Goal: Information Seeking & Learning: Learn about a topic

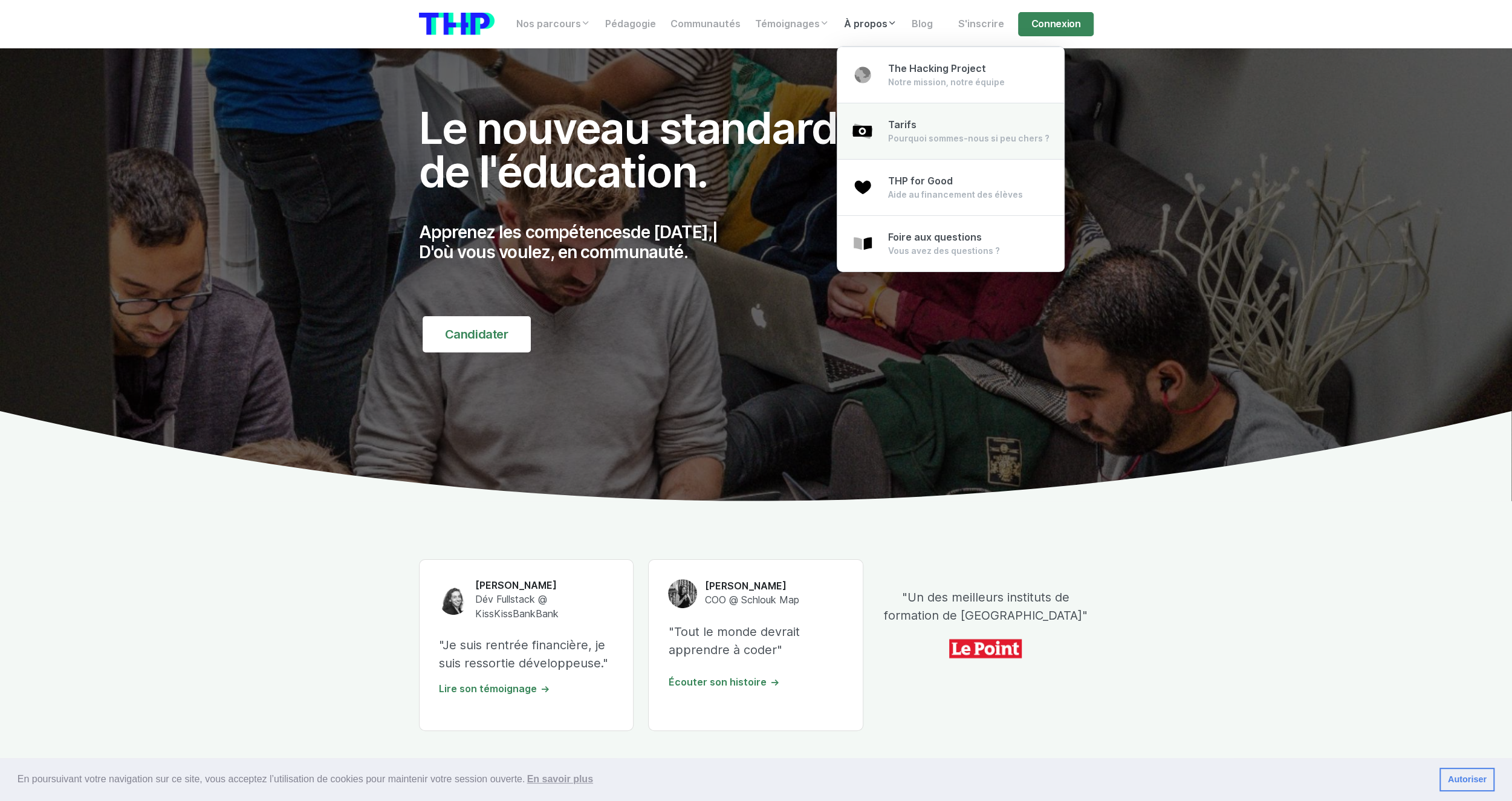
click at [891, 115] on link "Tarifs Pourquoi sommes-nous si peu chers ?" at bounding box center [951, 131] width 226 height 57
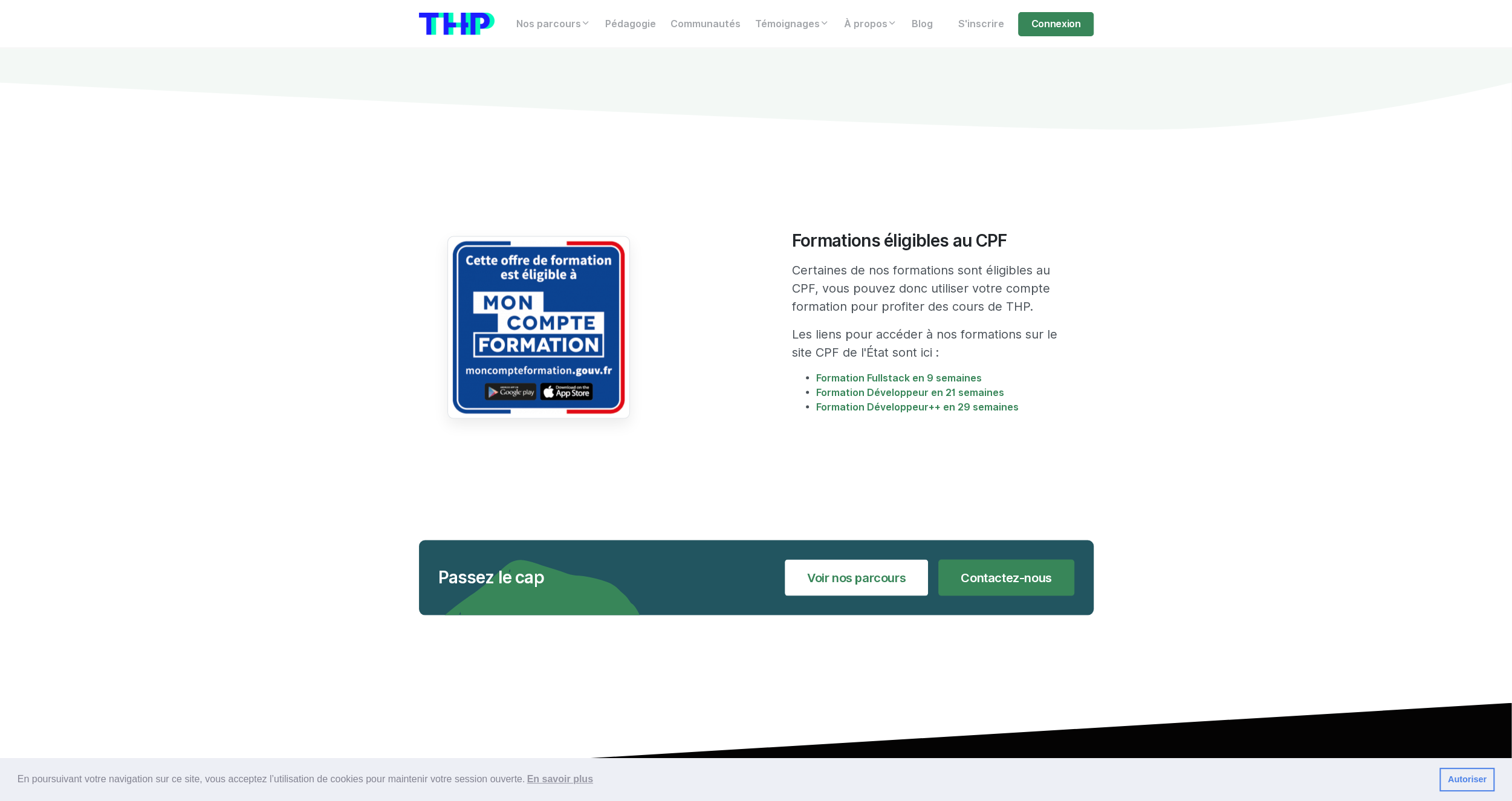
scroll to position [2133, 0]
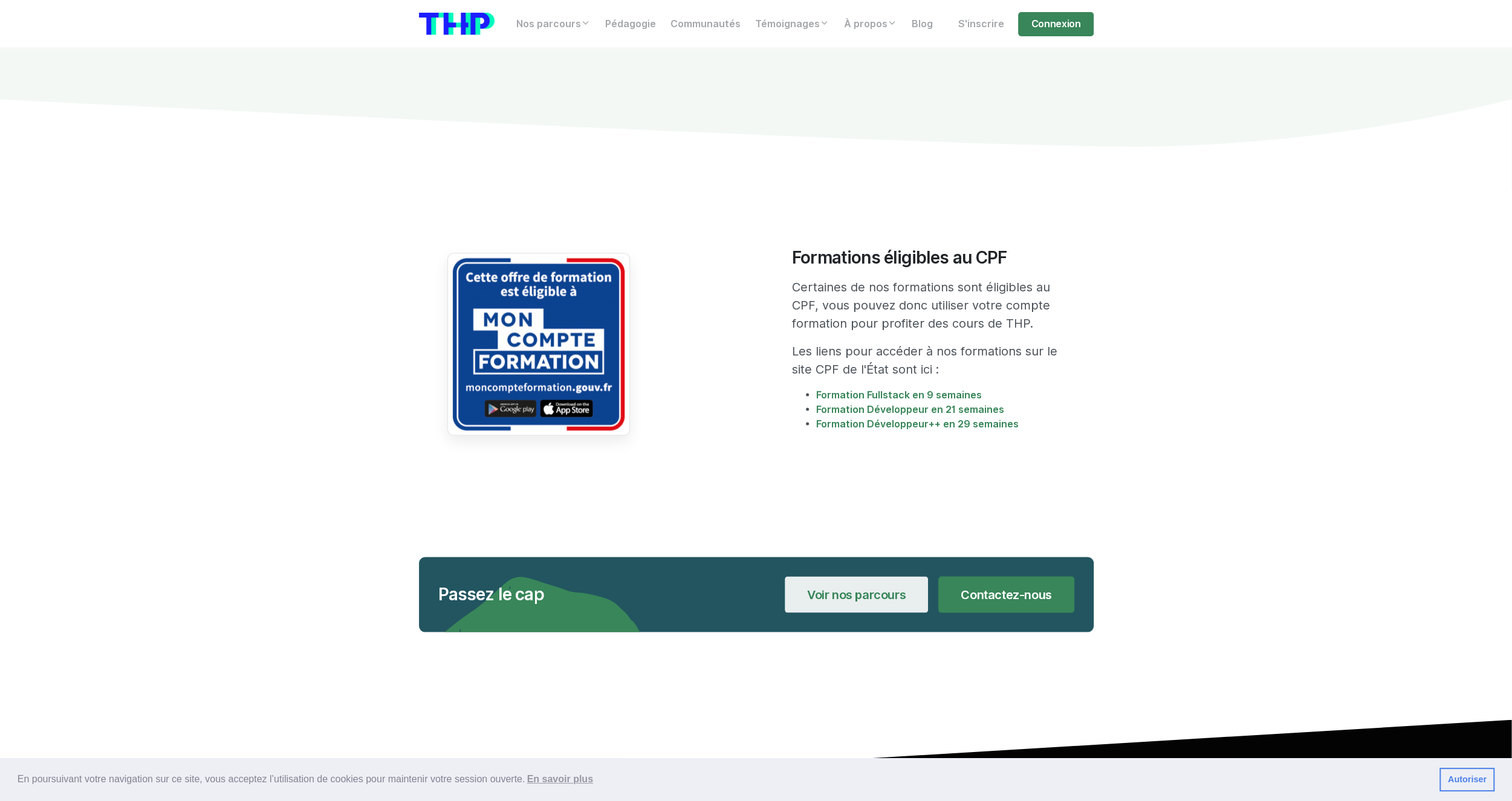
click at [856, 576] on link "Voir nos parcours" at bounding box center [856, 594] width 143 height 36
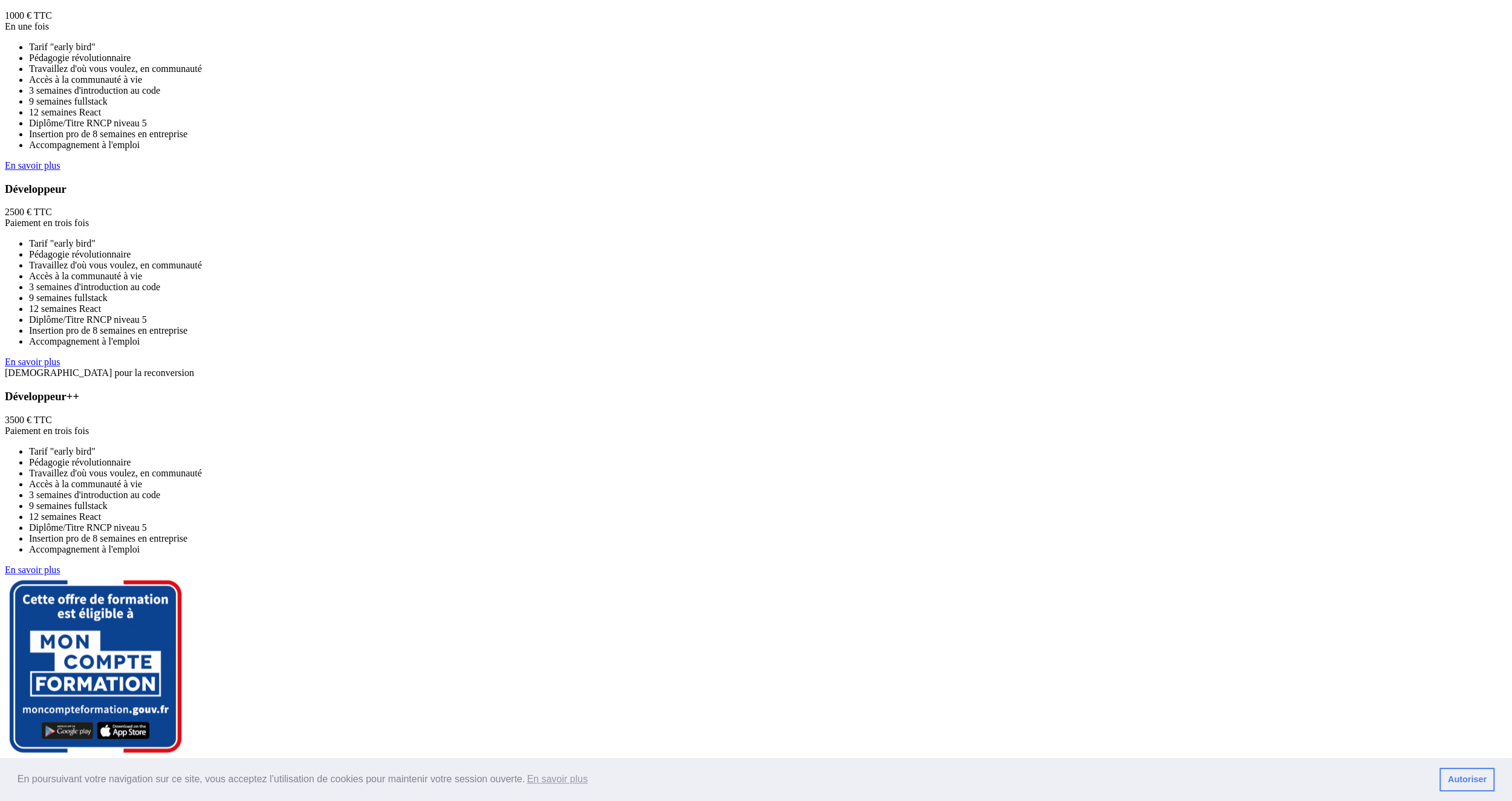
scroll to position [970, 0]
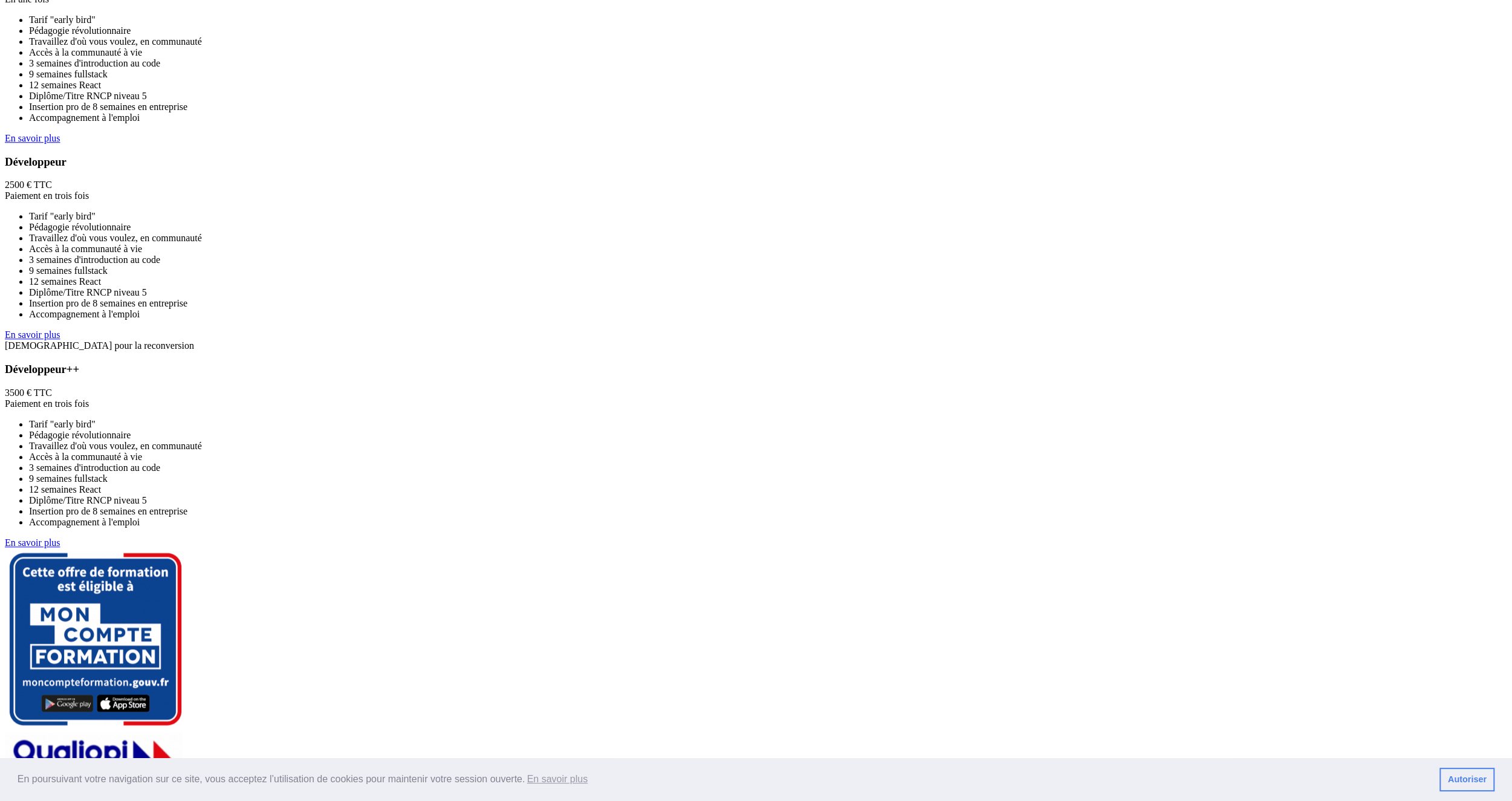
click at [60, 143] on link "En savoir plus" at bounding box center [32, 138] width 55 height 10
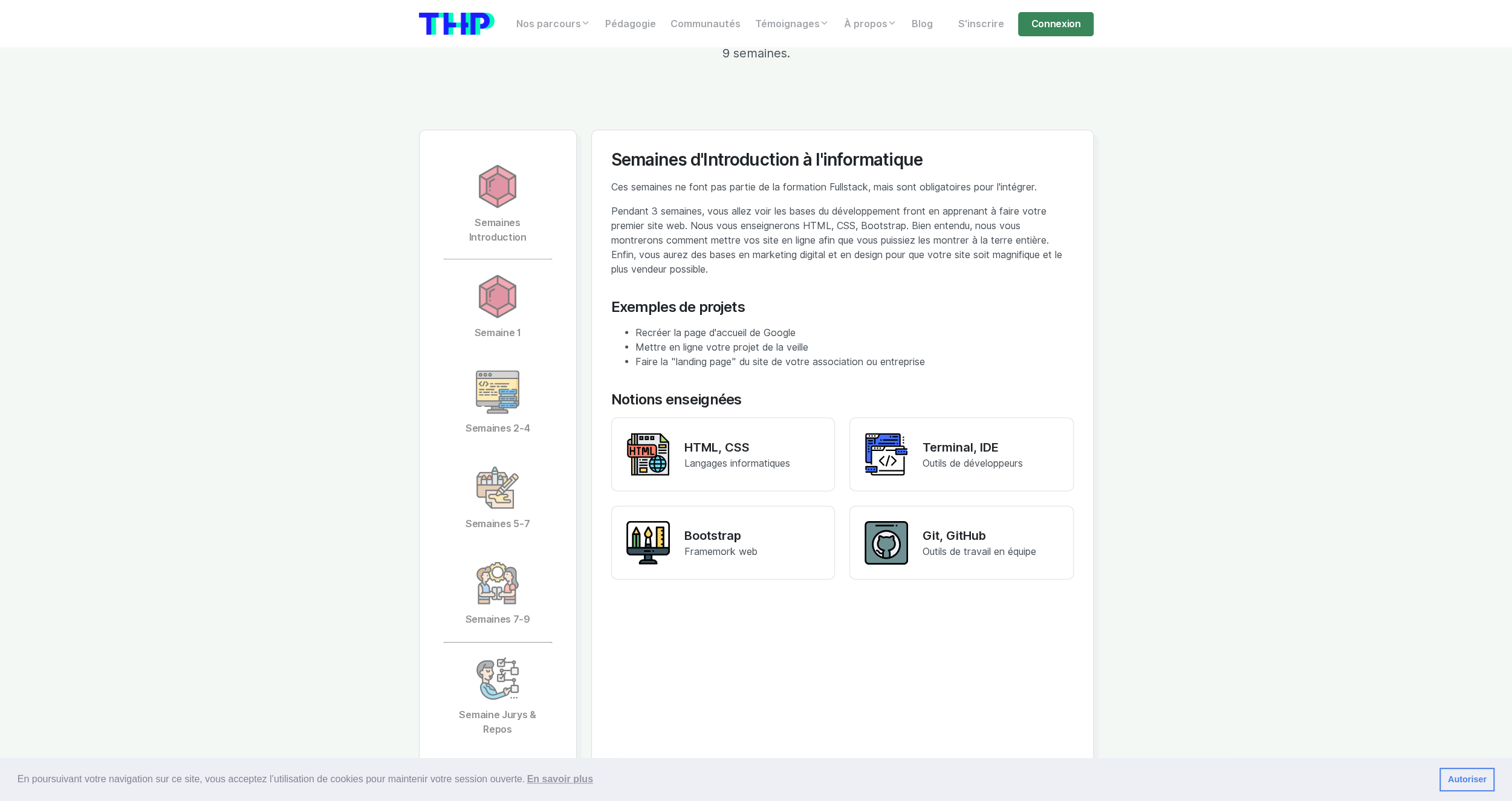
scroll to position [2466, 0]
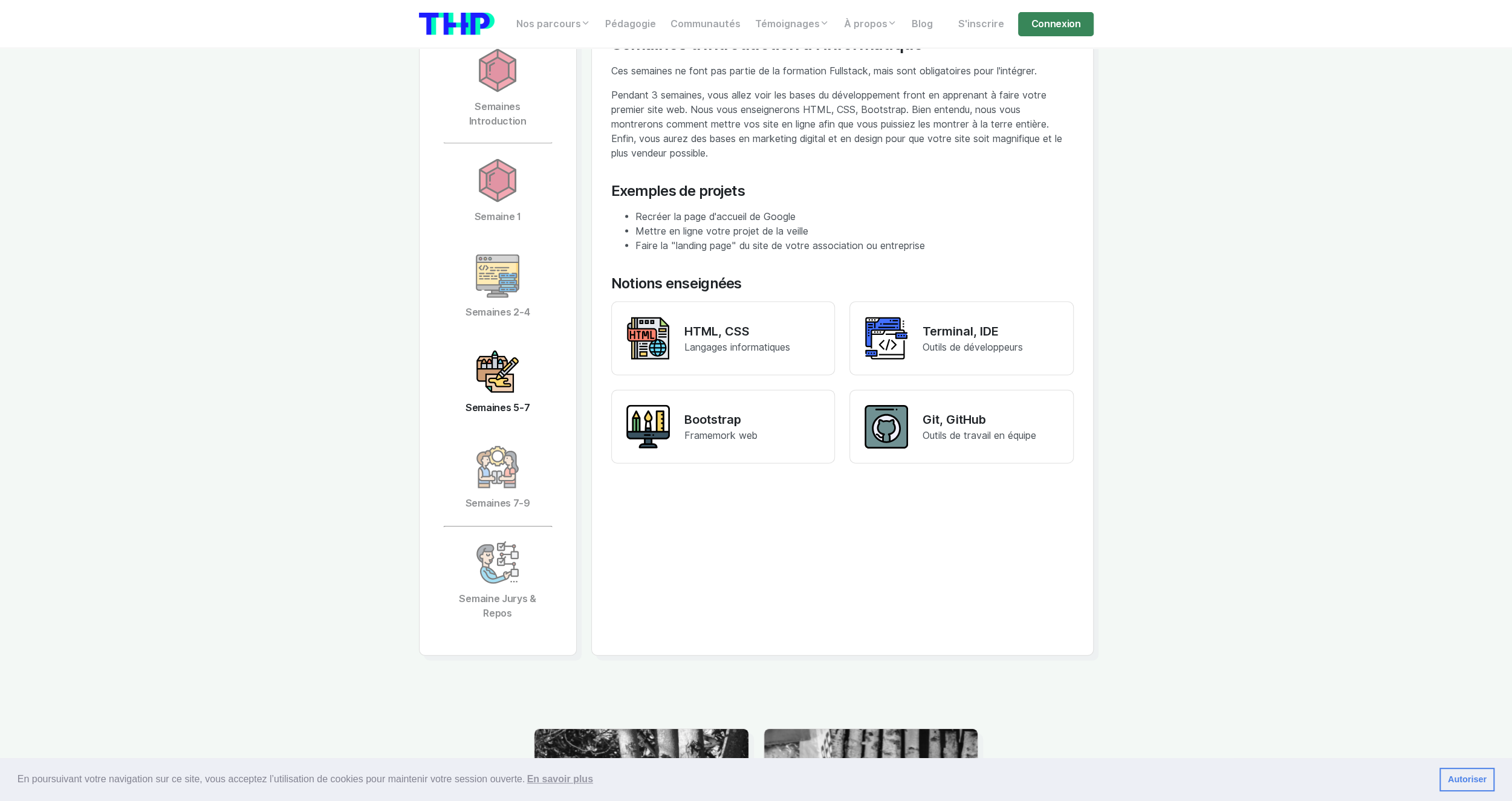
click at [511, 384] on img at bounding box center [498, 372] width 43 height 43
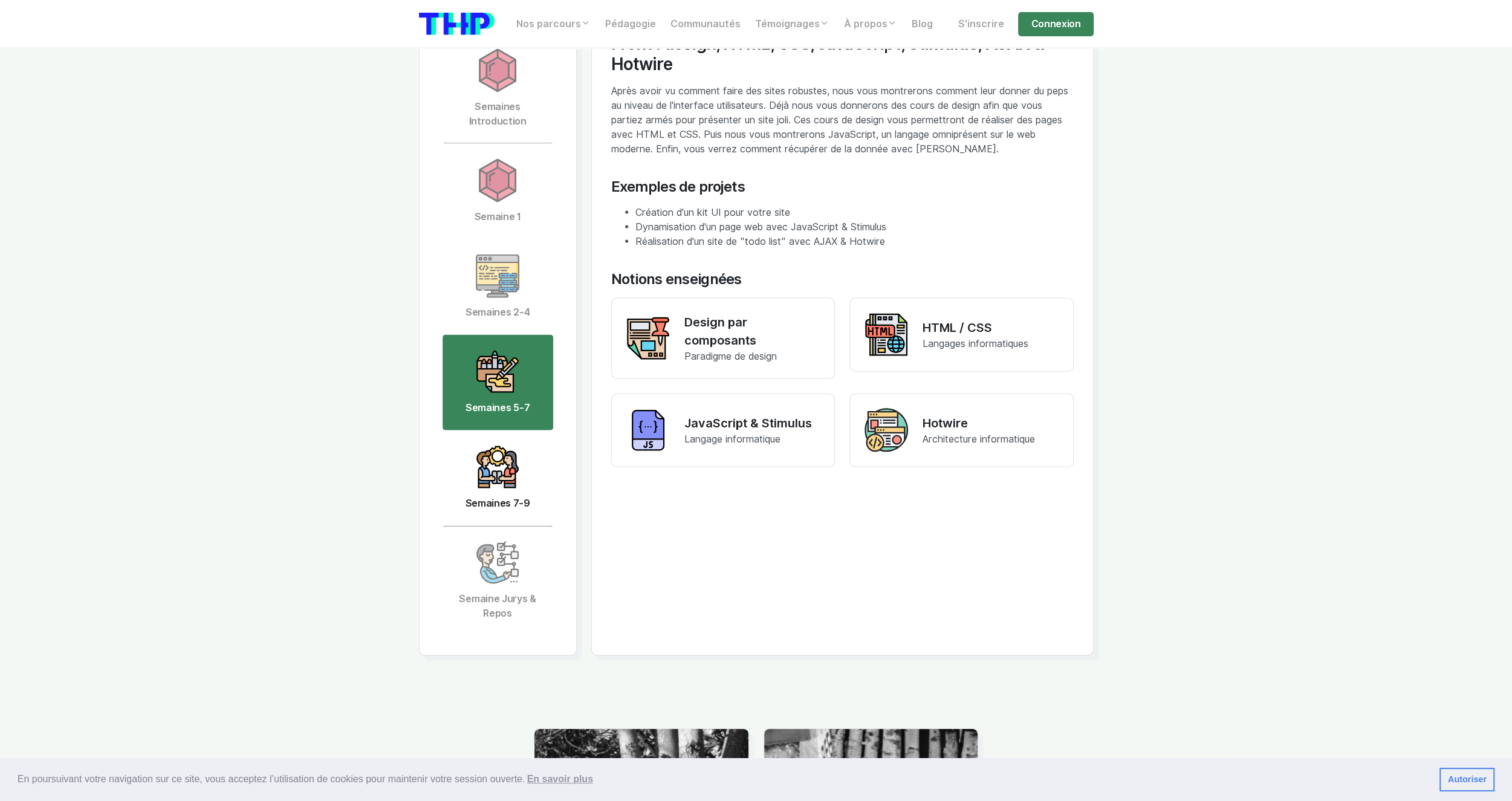
click at [469, 462] on link "Semaines 7-9" at bounding box center [498, 478] width 111 height 96
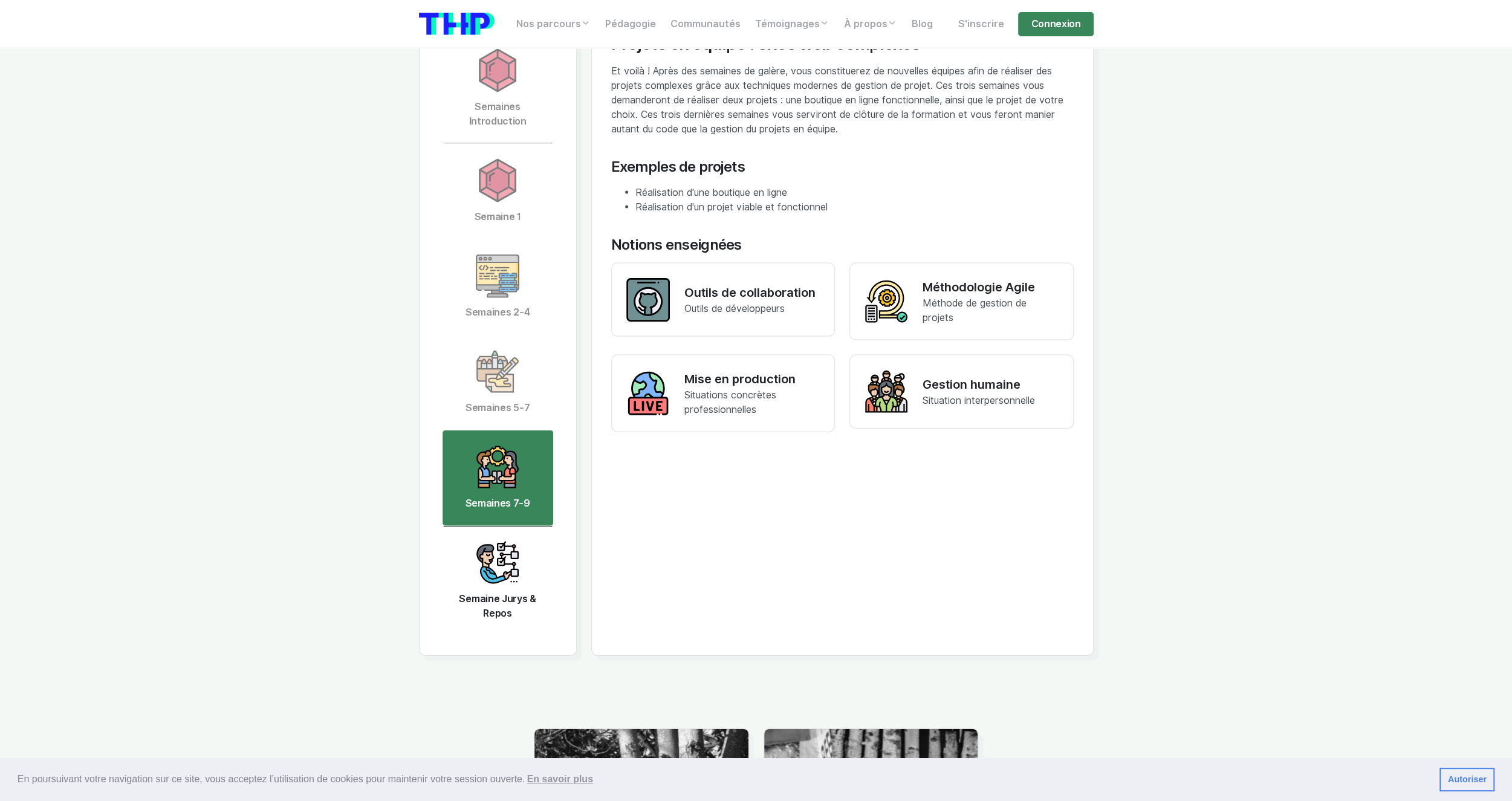
click at [493, 571] on img at bounding box center [498, 563] width 43 height 43
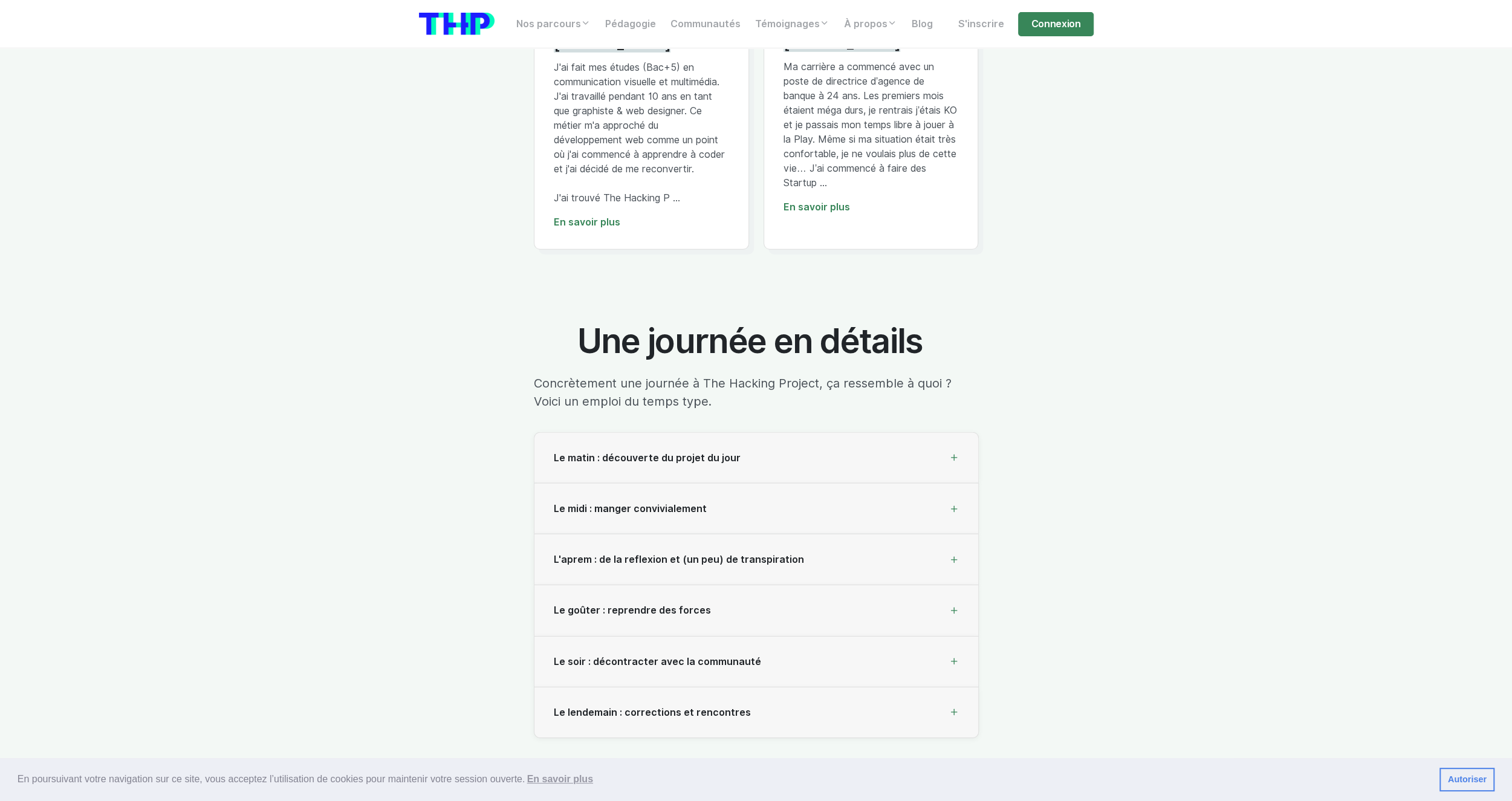
scroll to position [3472, 0]
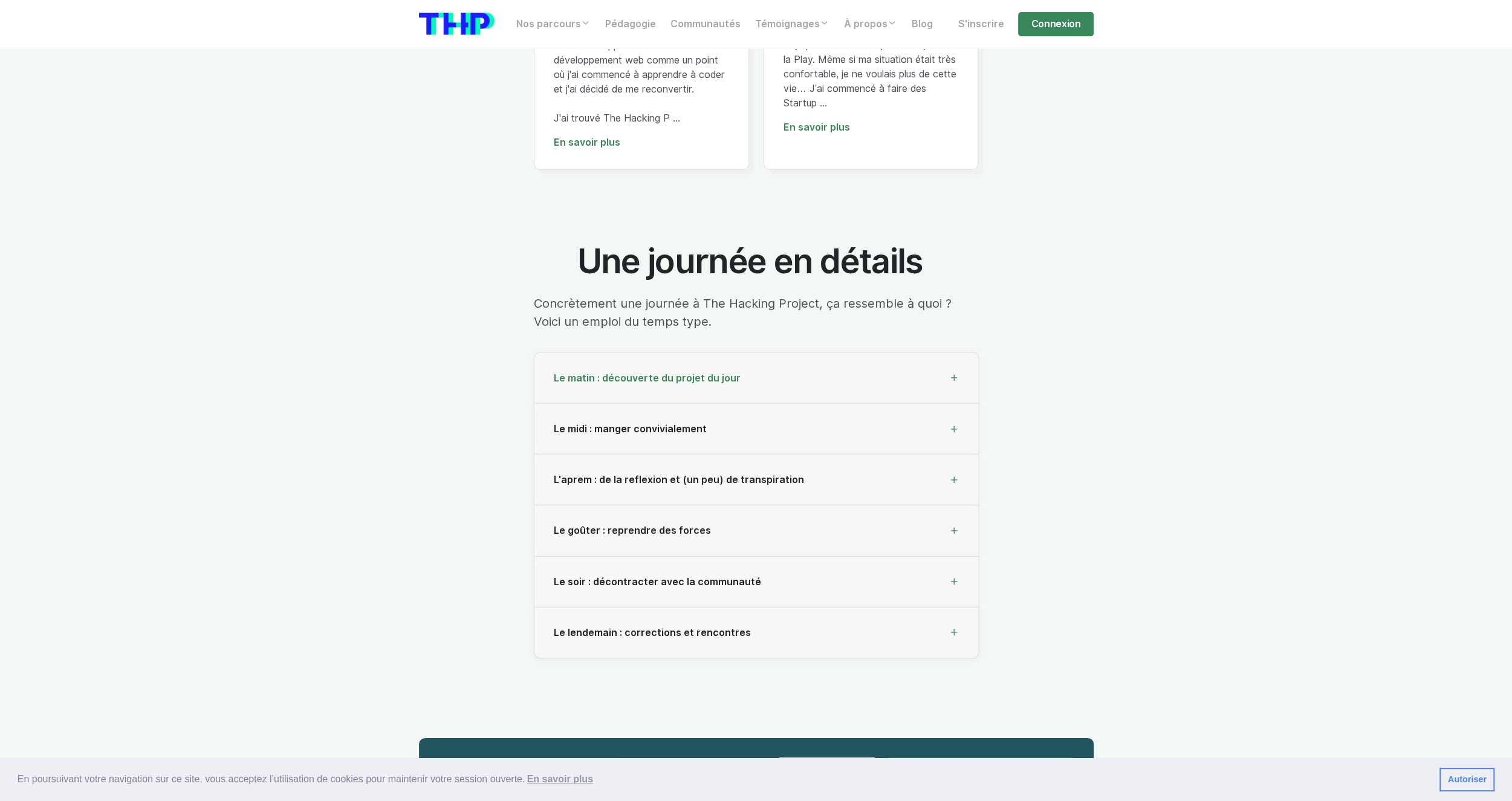
click at [659, 376] on span "Le matin : découverte du projet du jour" at bounding box center [647, 378] width 187 height 11
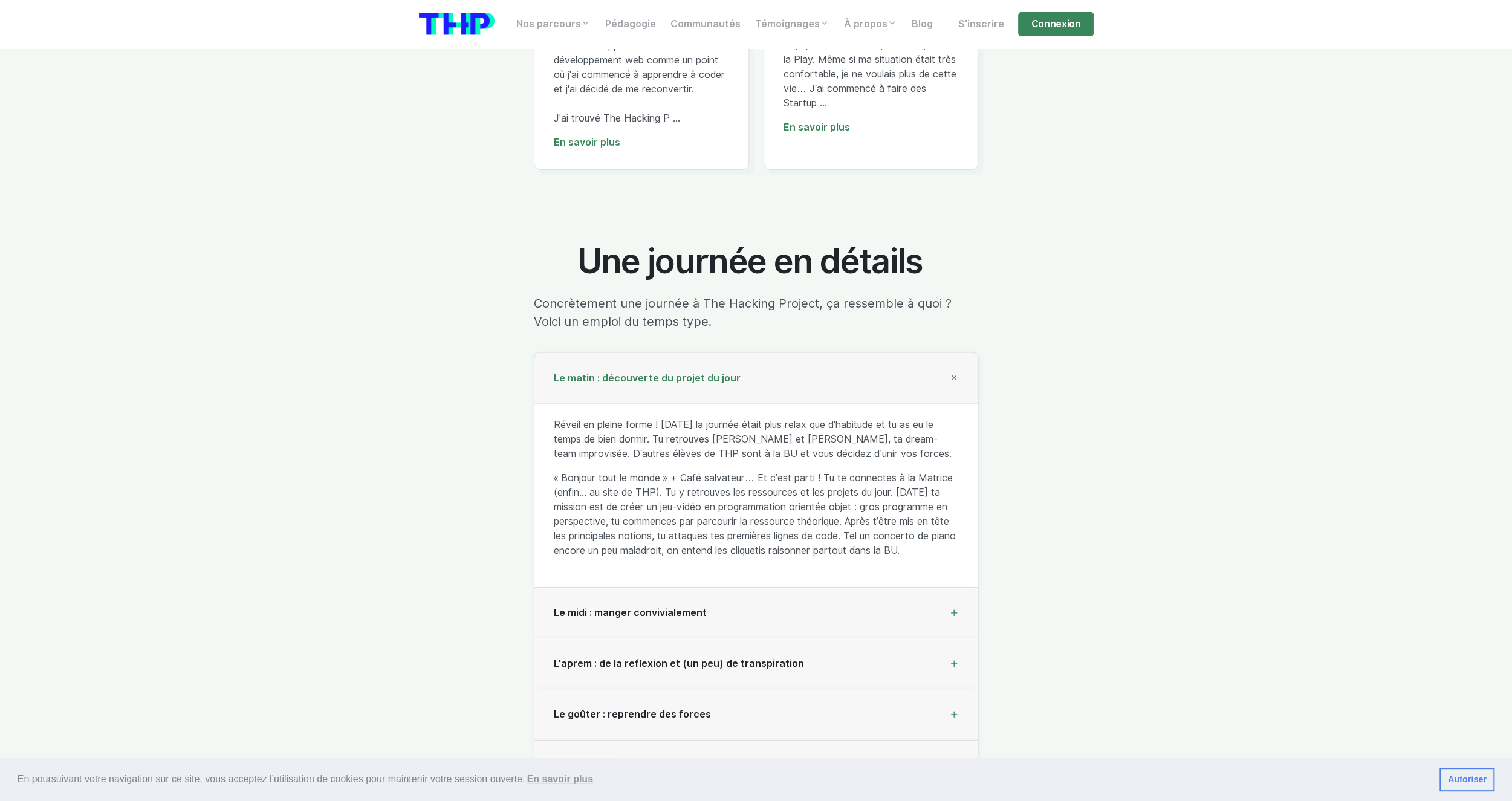
click at [659, 376] on span "Le matin : découverte du projet du jour" at bounding box center [647, 378] width 187 height 11
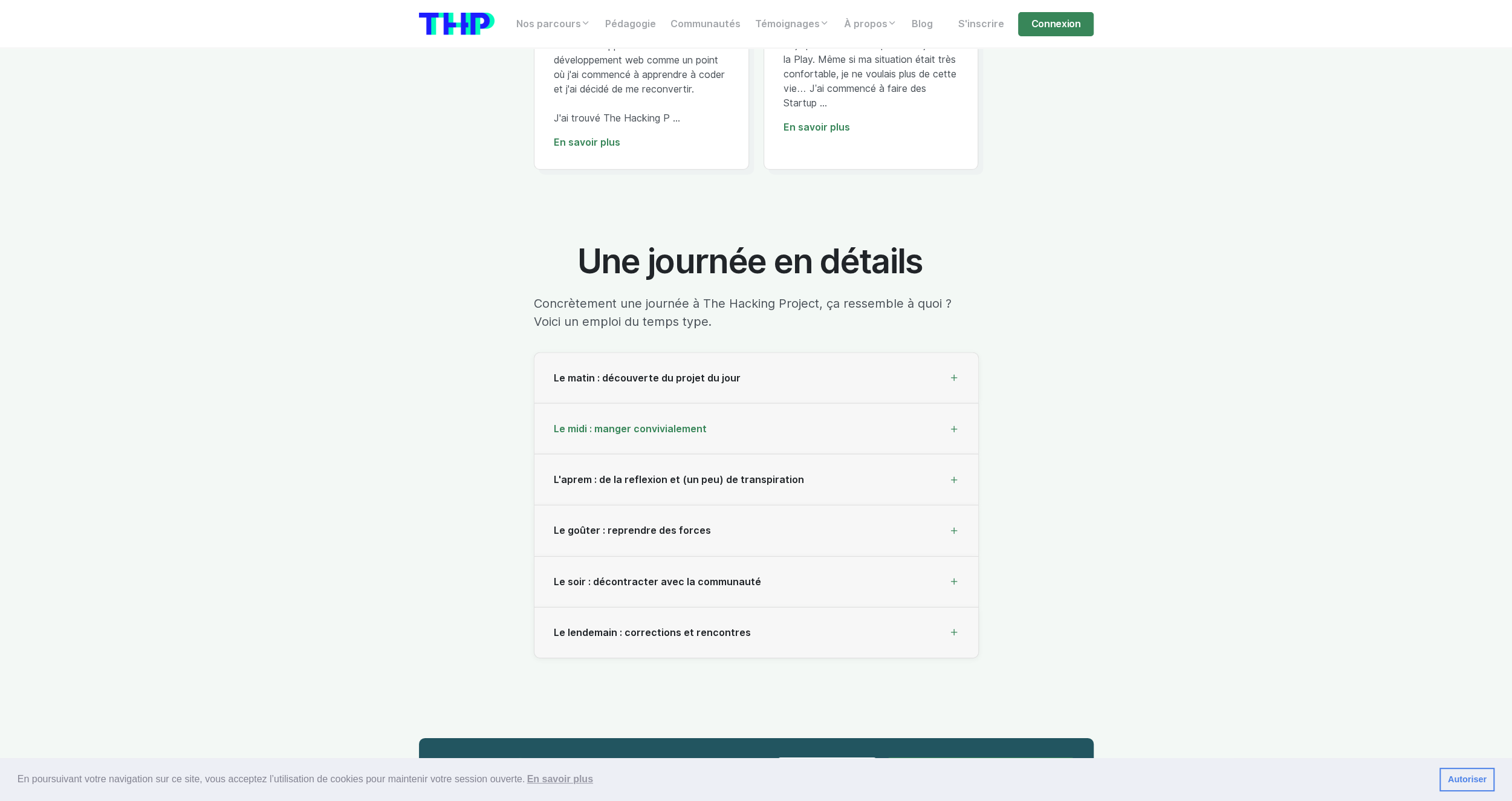
click at [662, 427] on span "Le midi : manger convivialement" at bounding box center [630, 429] width 153 height 11
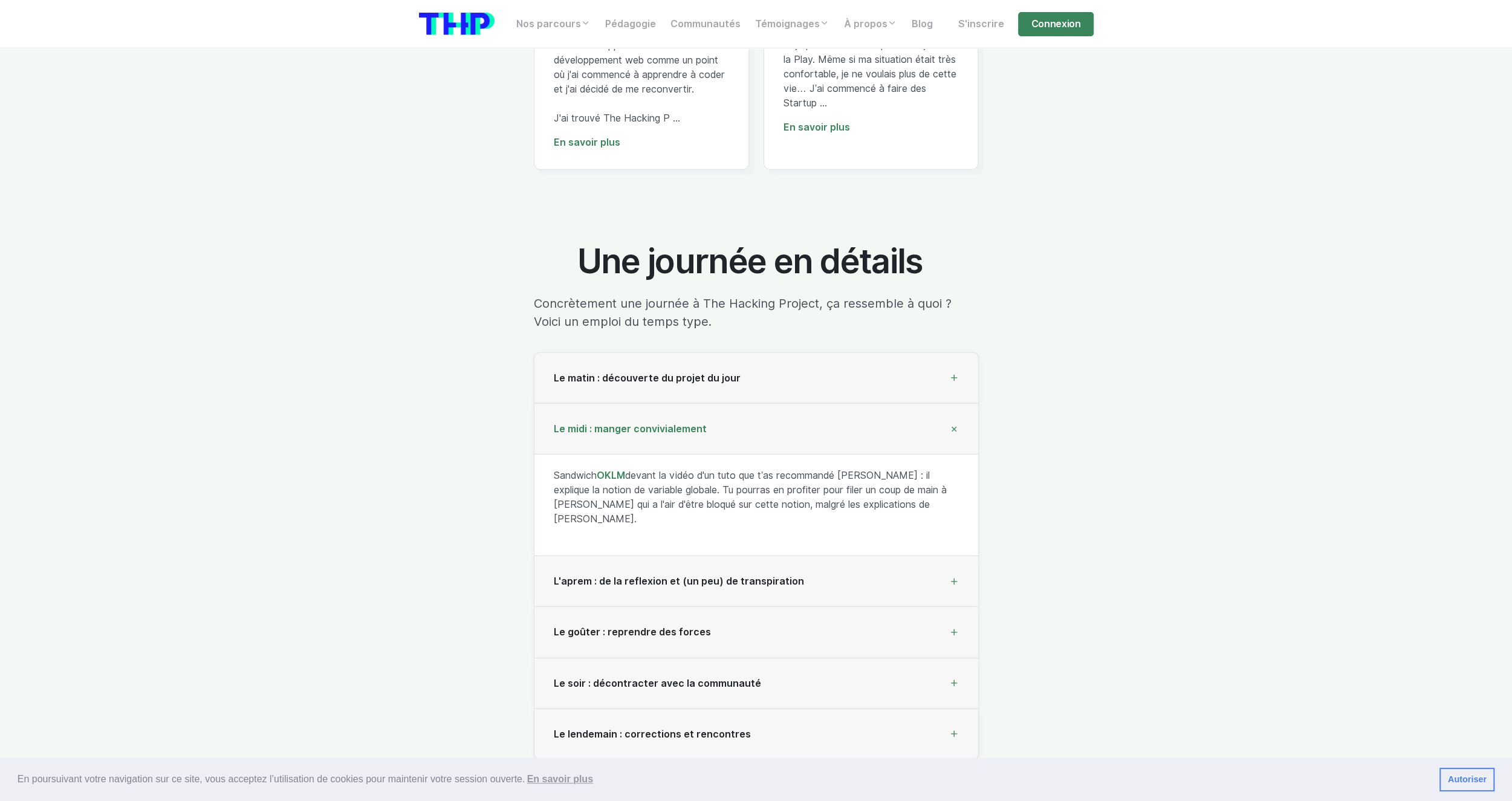
click at [662, 427] on span "Le midi : manger convivialement" at bounding box center [630, 429] width 153 height 11
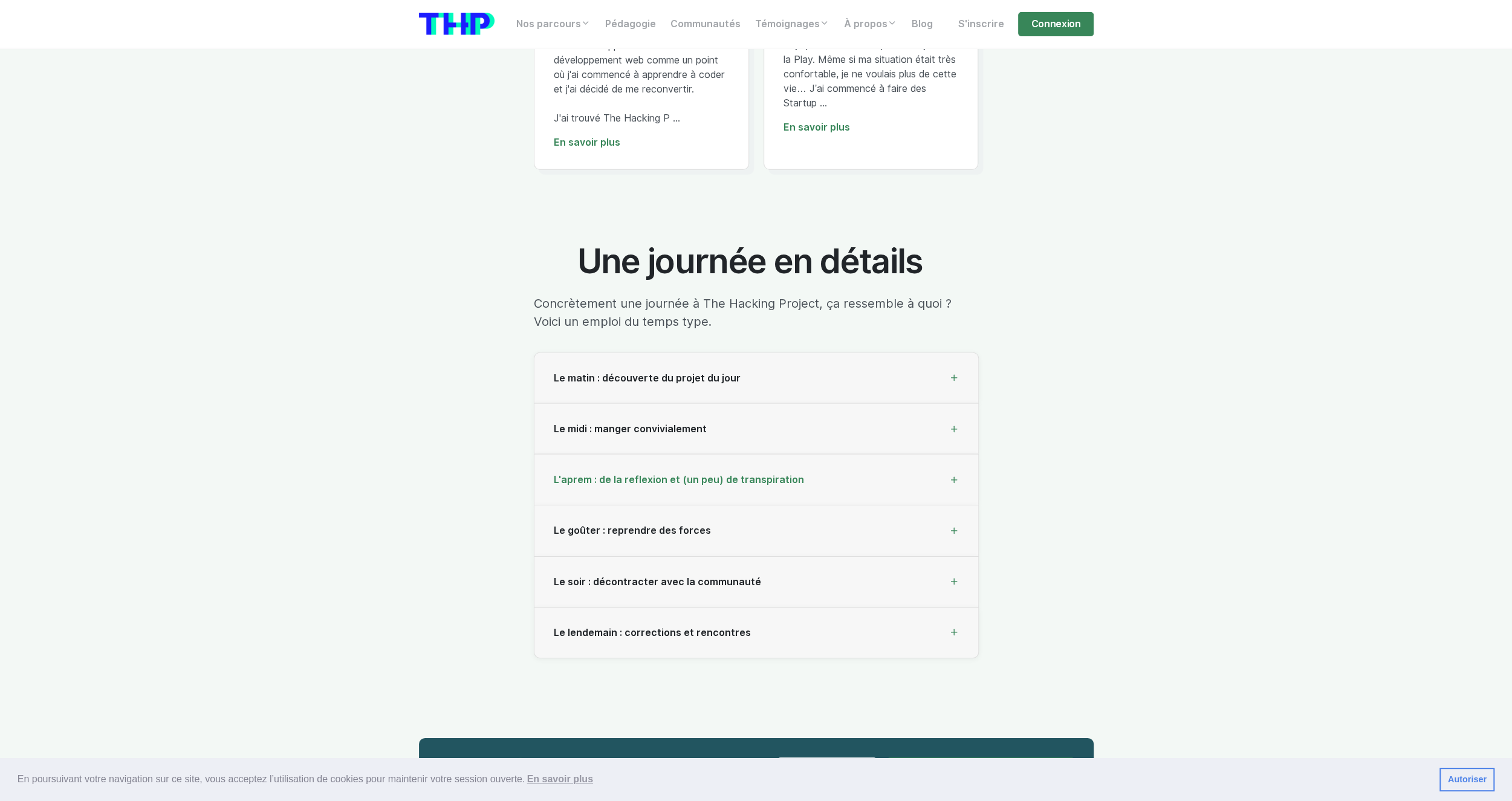
click at [659, 463] on div "L'aprem : de la reflexion et (un peu) de transpiration" at bounding box center [756, 479] width 444 height 51
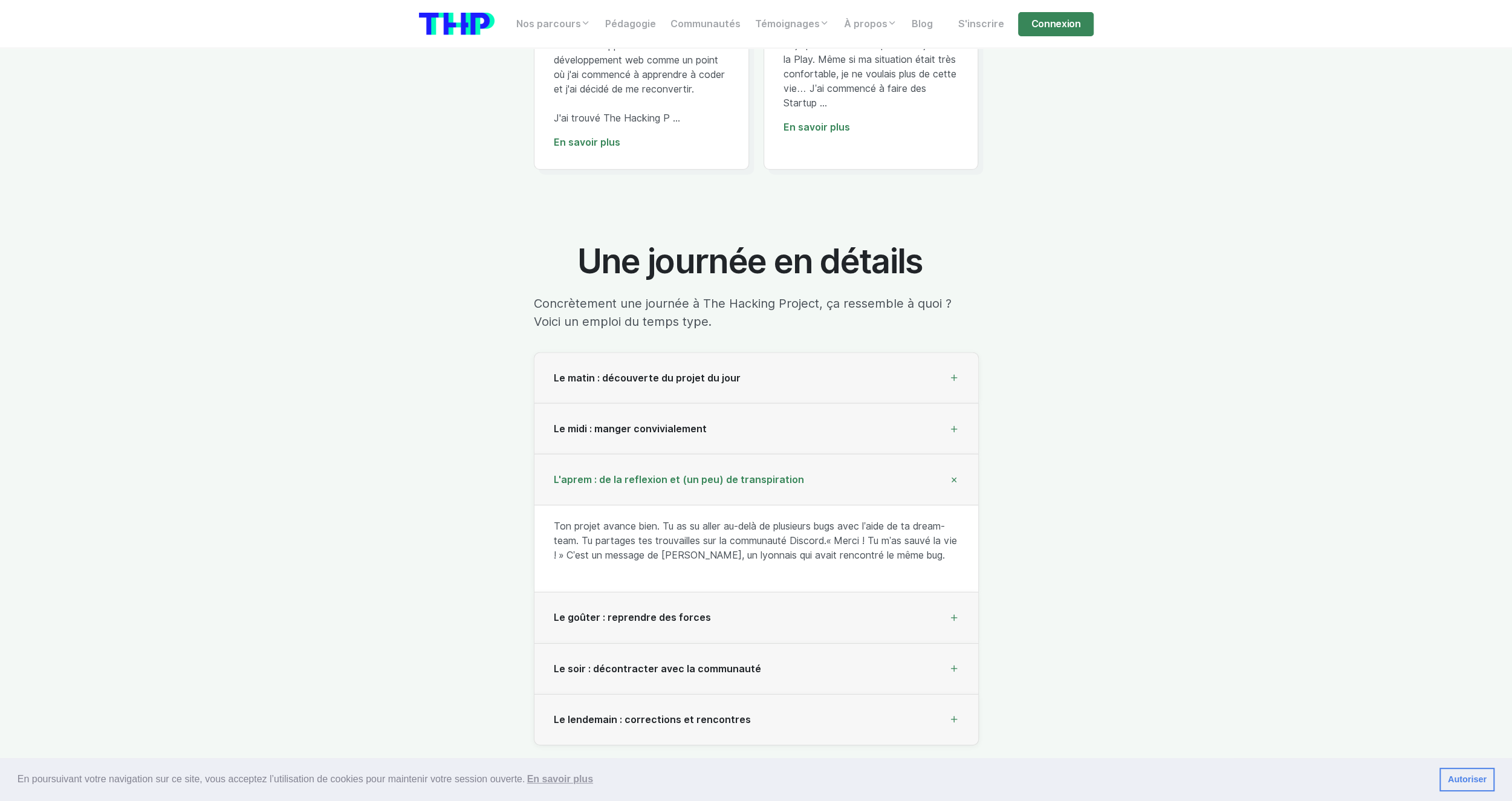
click at [658, 459] on div "L'aprem : de la reflexion et (un peu) de transpiration" at bounding box center [756, 479] width 444 height 51
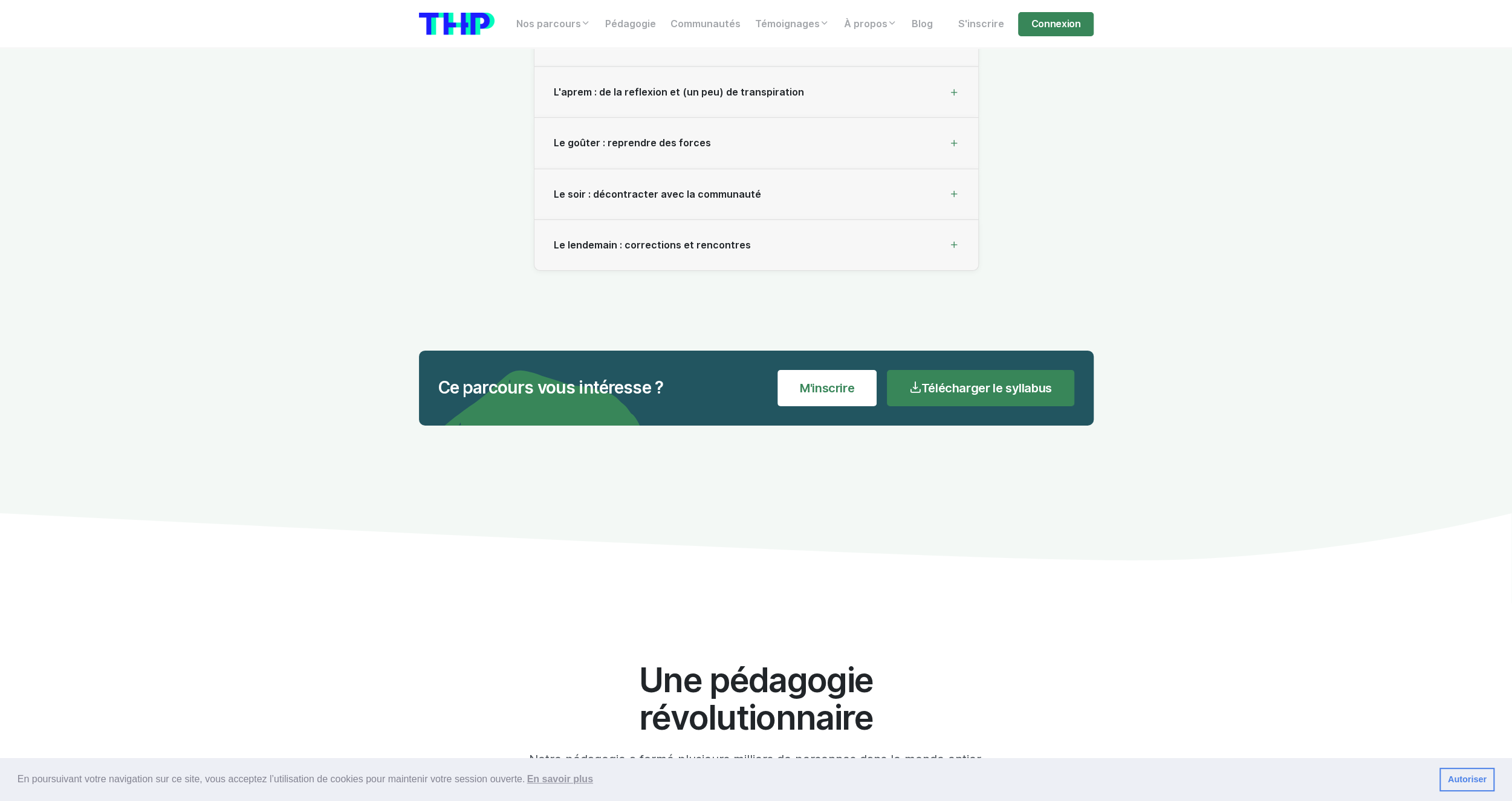
scroll to position [3880, 0]
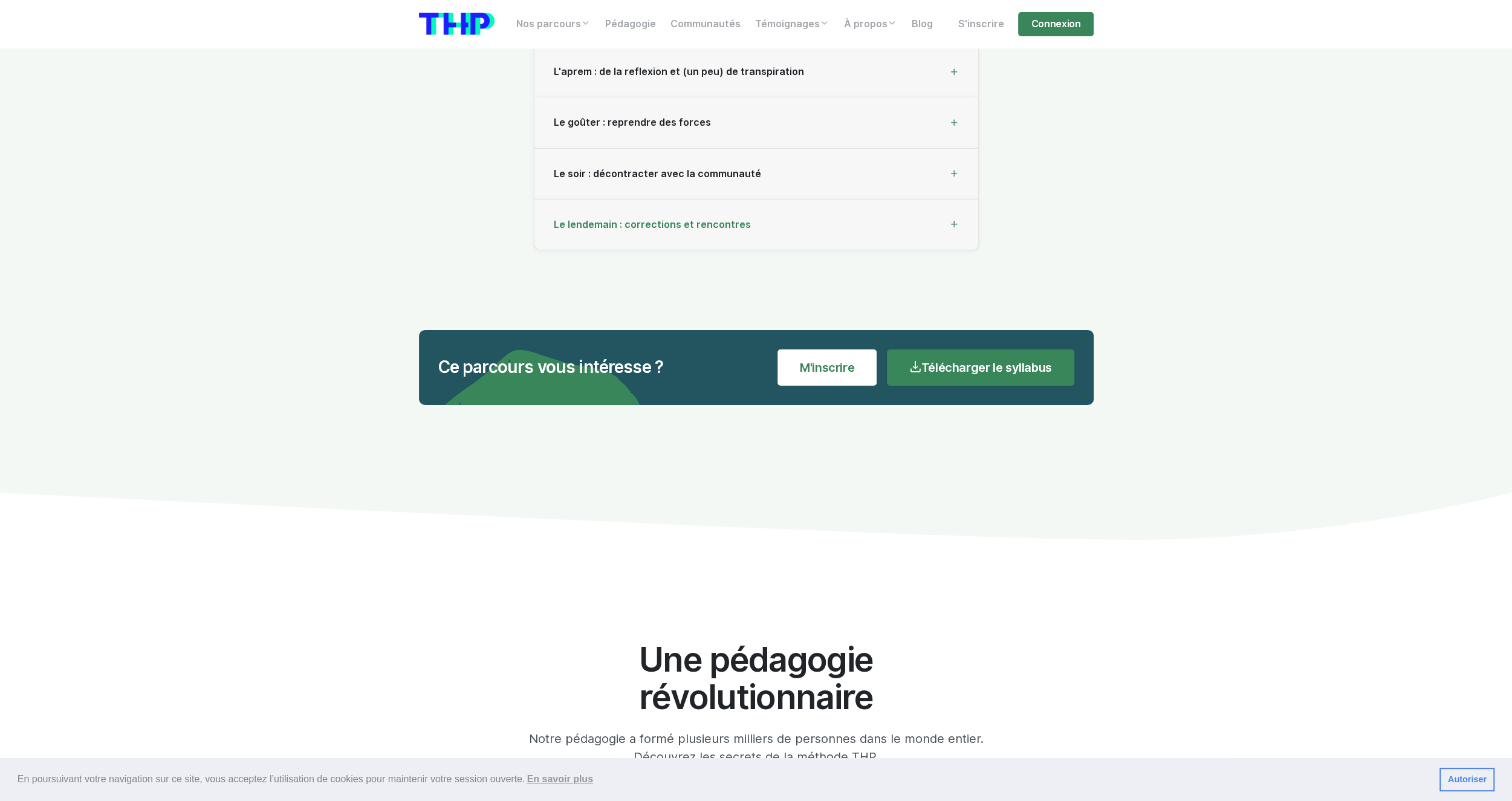
click at [622, 219] on span "Le lendemain : corrections et rencontres" at bounding box center [652, 225] width 197 height 11
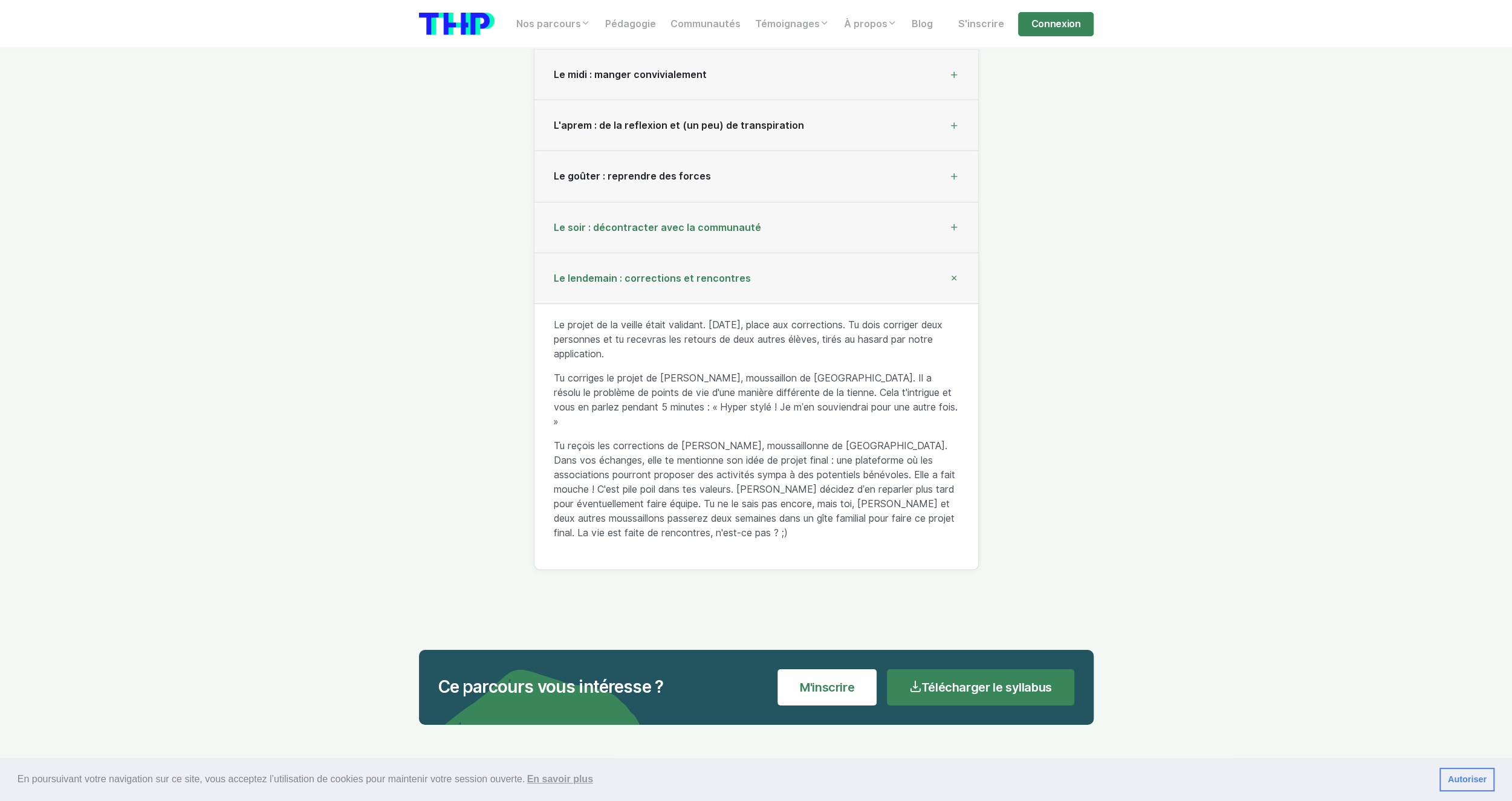
scroll to position [3844, 0]
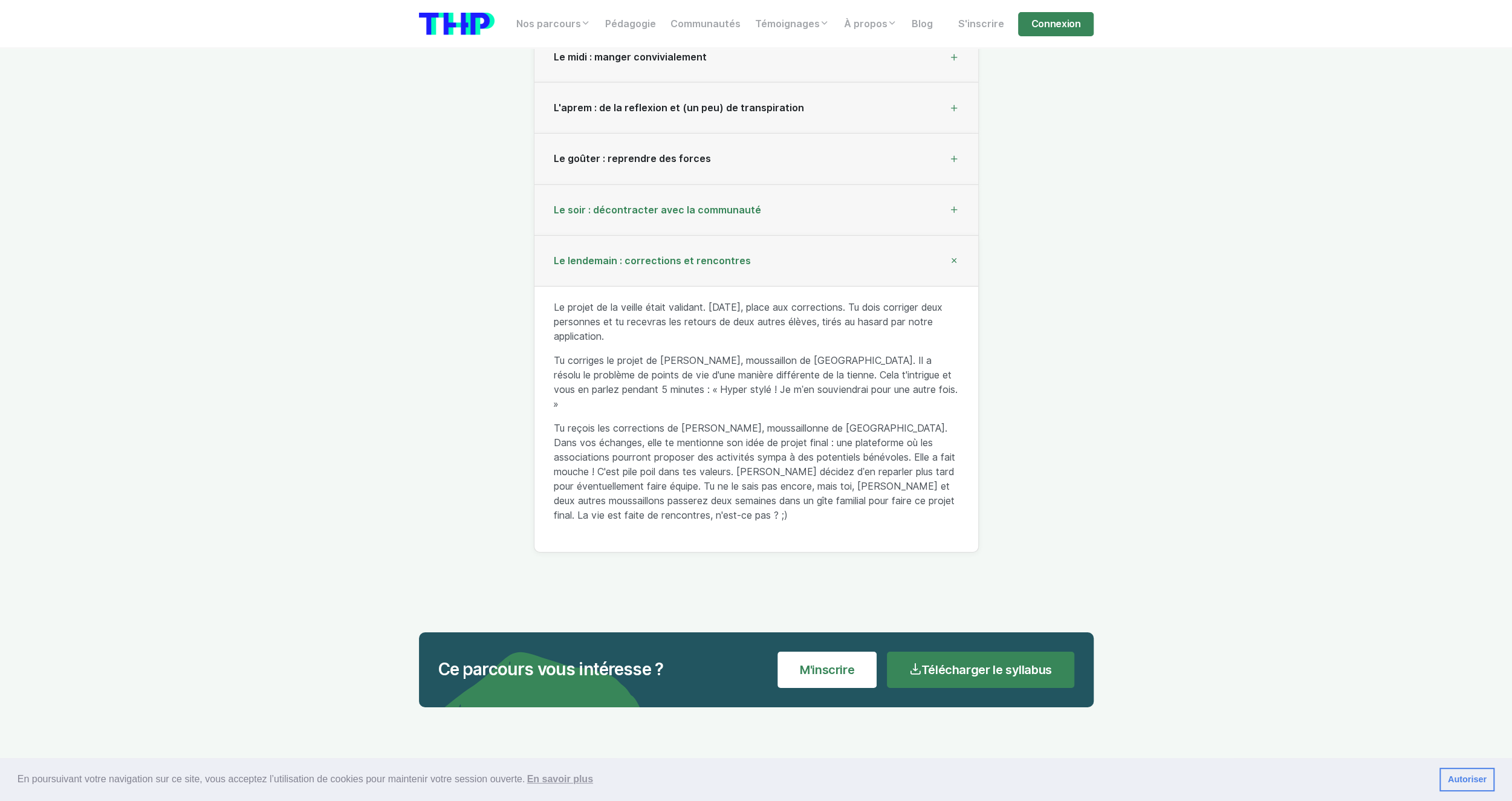
click at [618, 241] on div "Le matin : découverte du projet du jour Réveil en pleine forme ! Hier la journé…" at bounding box center [756, 266] width 445 height 571
click at [616, 219] on div "Le soir : décontracter avec la communauté" at bounding box center [756, 209] width 444 height 51
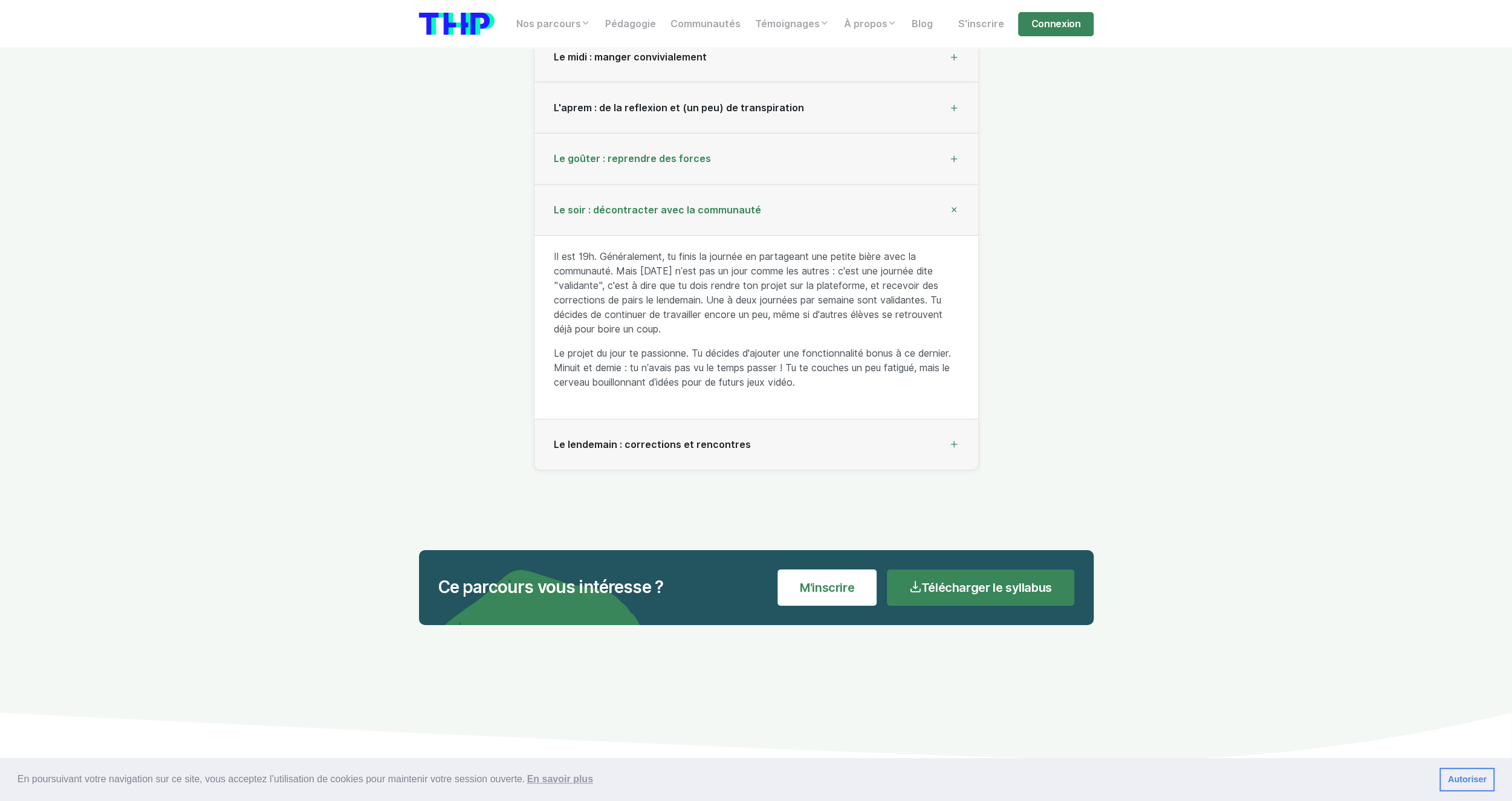
click at [632, 156] on span "Le goûter : reprendre des forces" at bounding box center [633, 159] width 157 height 11
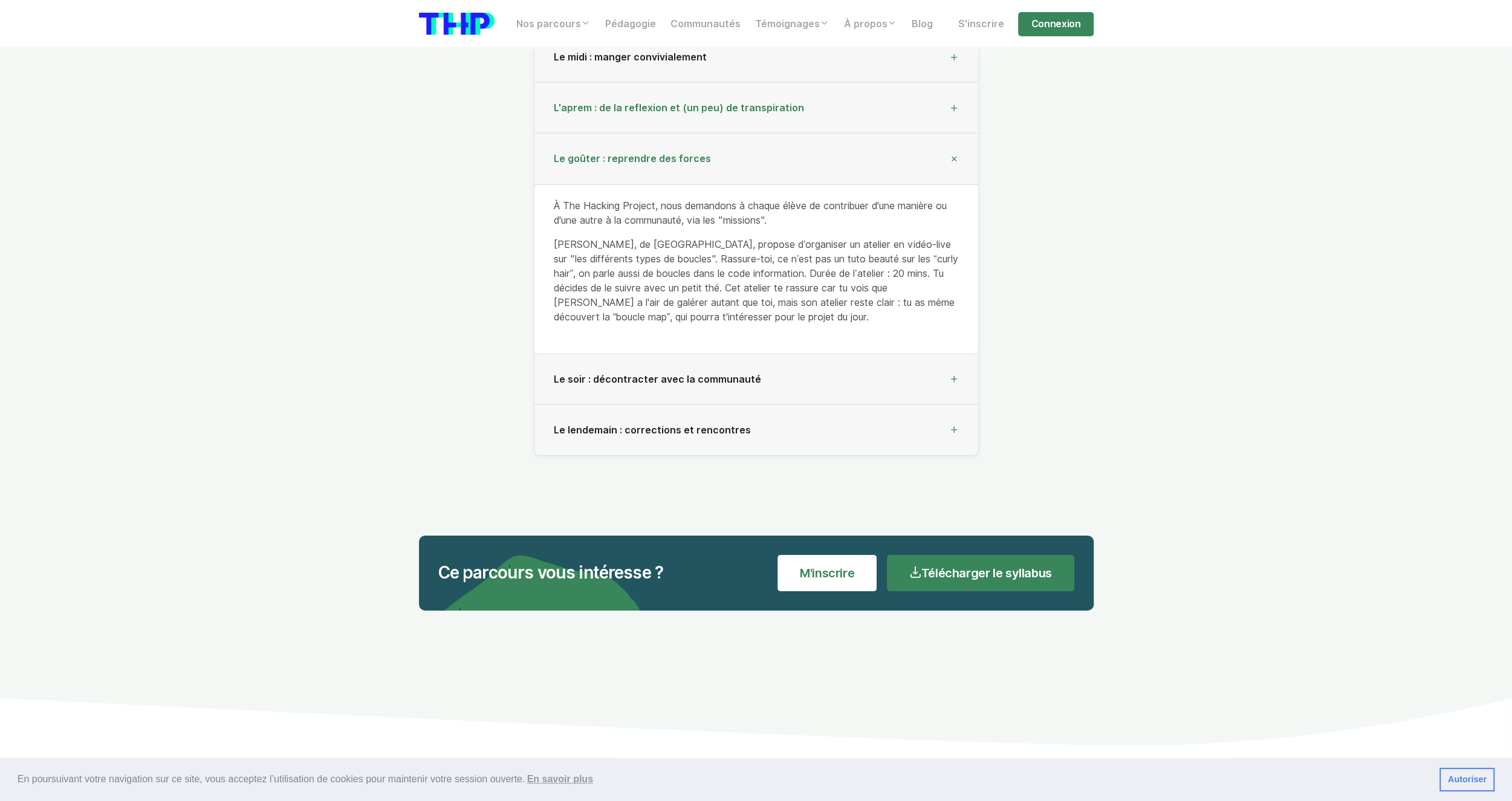
click at [650, 119] on div "L'aprem : de la reflexion et (un peu) de transpiration" at bounding box center [756, 108] width 444 height 51
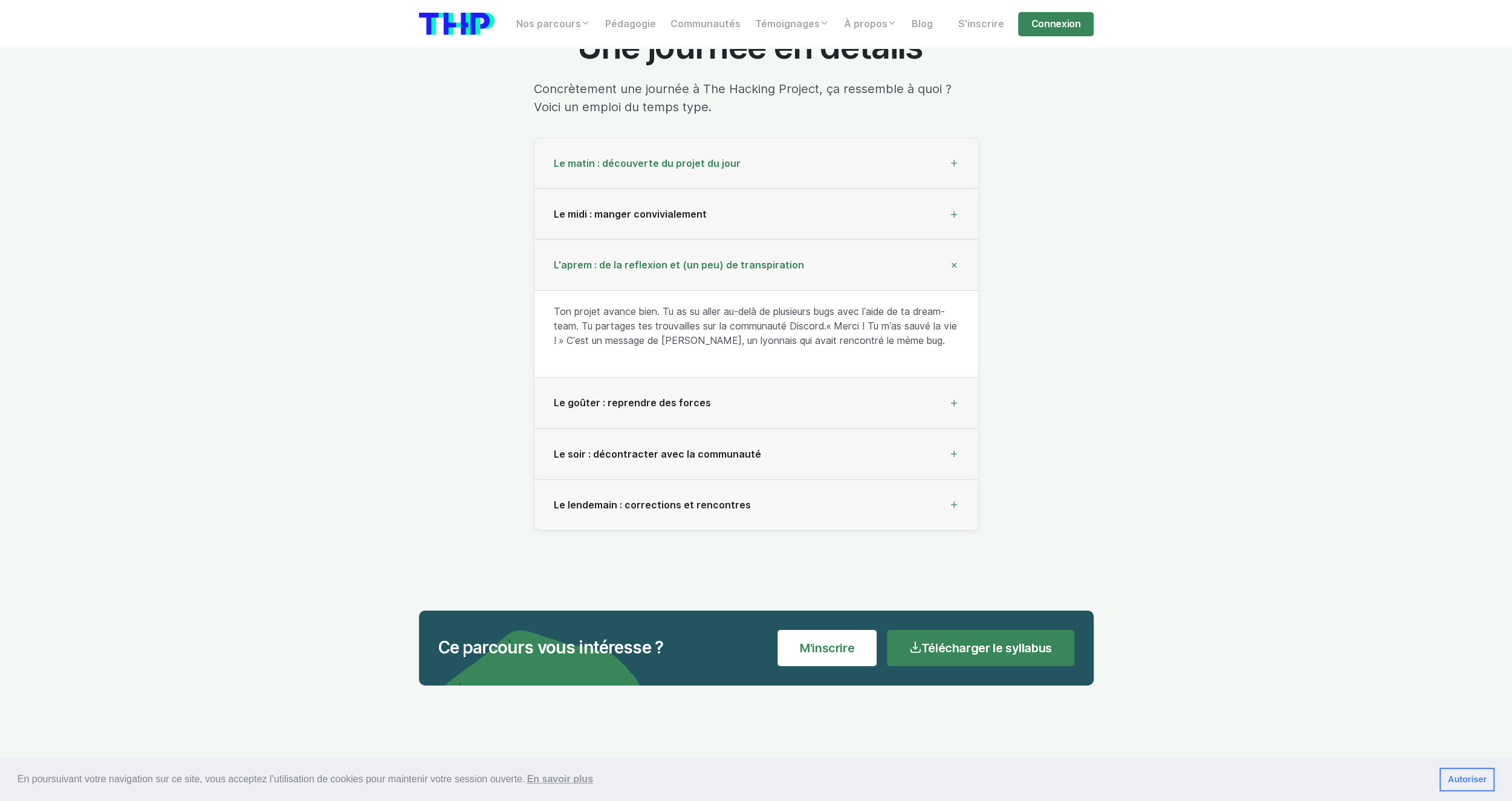
scroll to position [3662, 0]
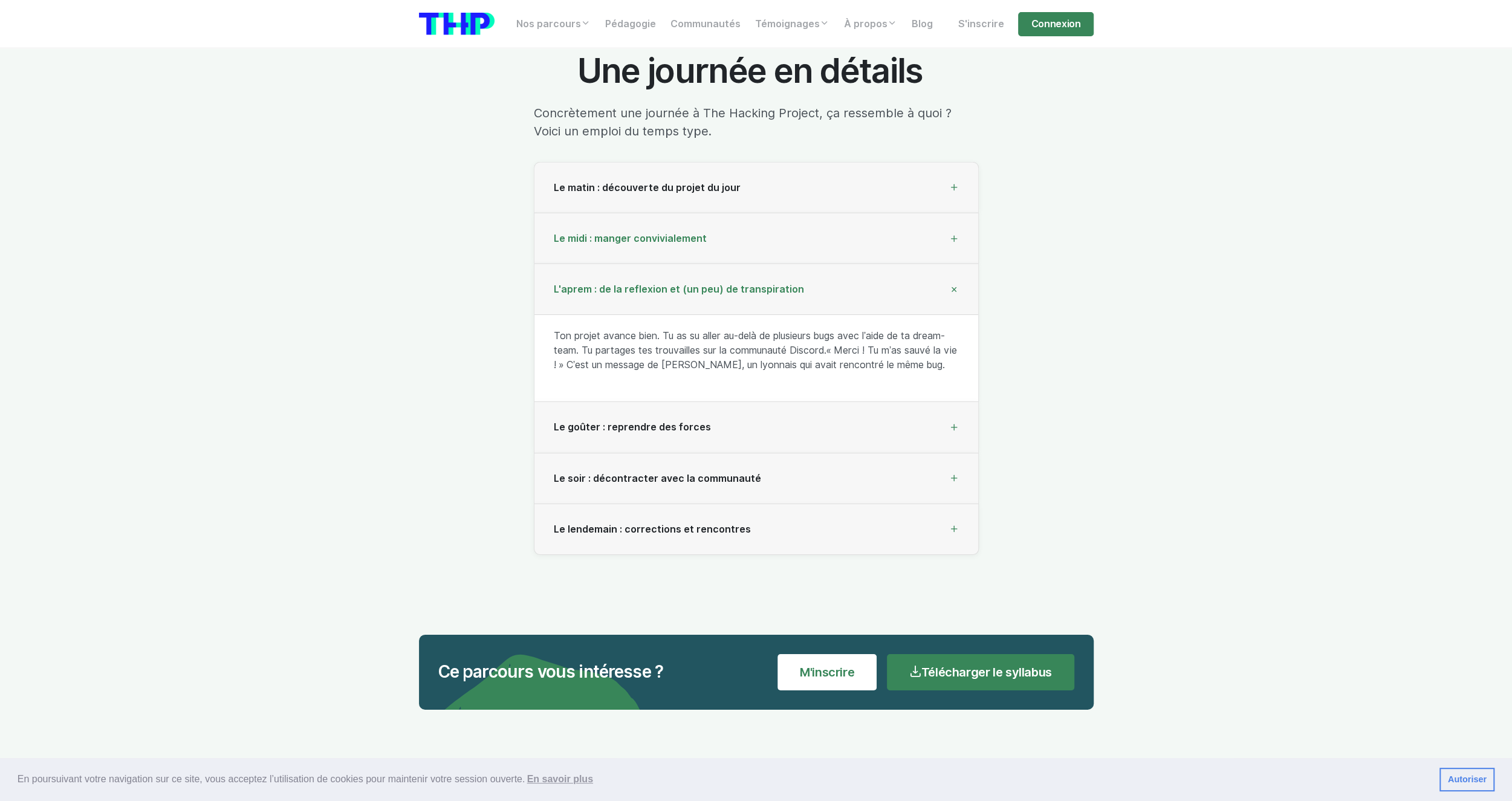
click at [623, 233] on span "Le midi : manger convivialement" at bounding box center [630, 238] width 153 height 11
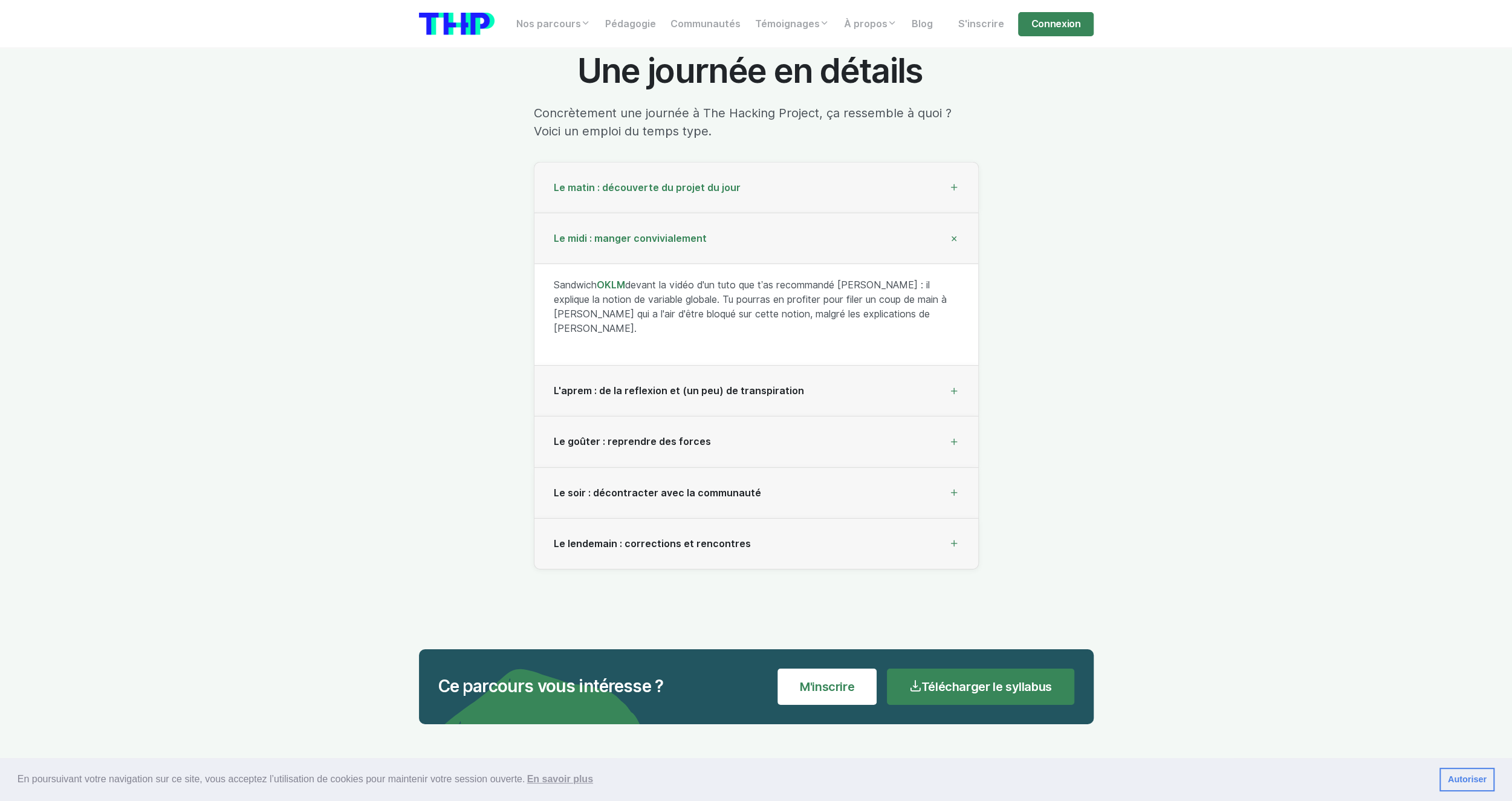
click at [681, 190] on div "Le matin : découverte du projet du jour" at bounding box center [756, 188] width 444 height 51
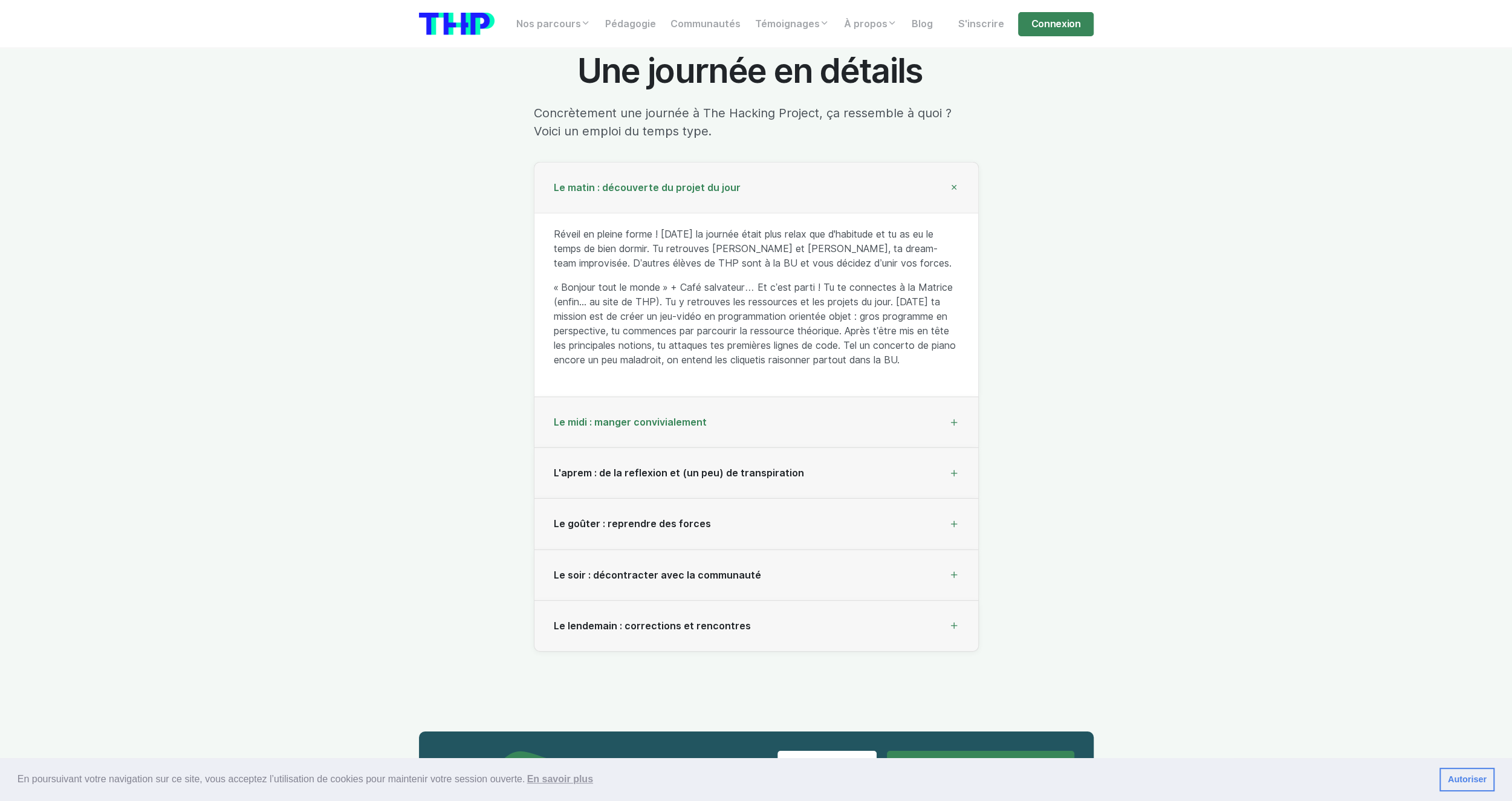
click at [665, 434] on div "Le midi : manger convivialement" at bounding box center [756, 422] width 444 height 51
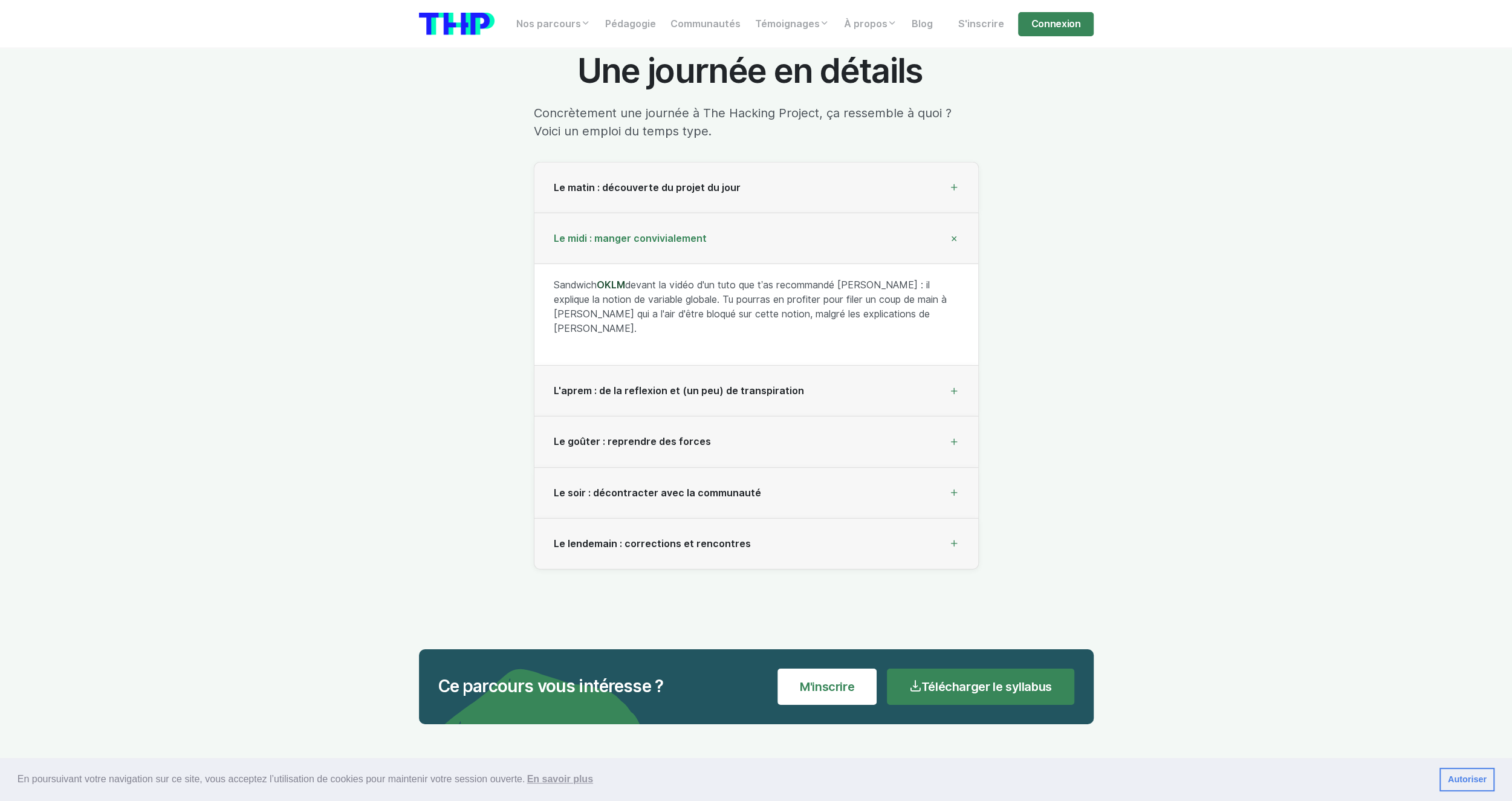
click at [613, 286] on link "OKLM" at bounding box center [610, 285] width 28 height 11
click at [711, 241] on div "Le midi : manger convivialement" at bounding box center [756, 238] width 444 height 51
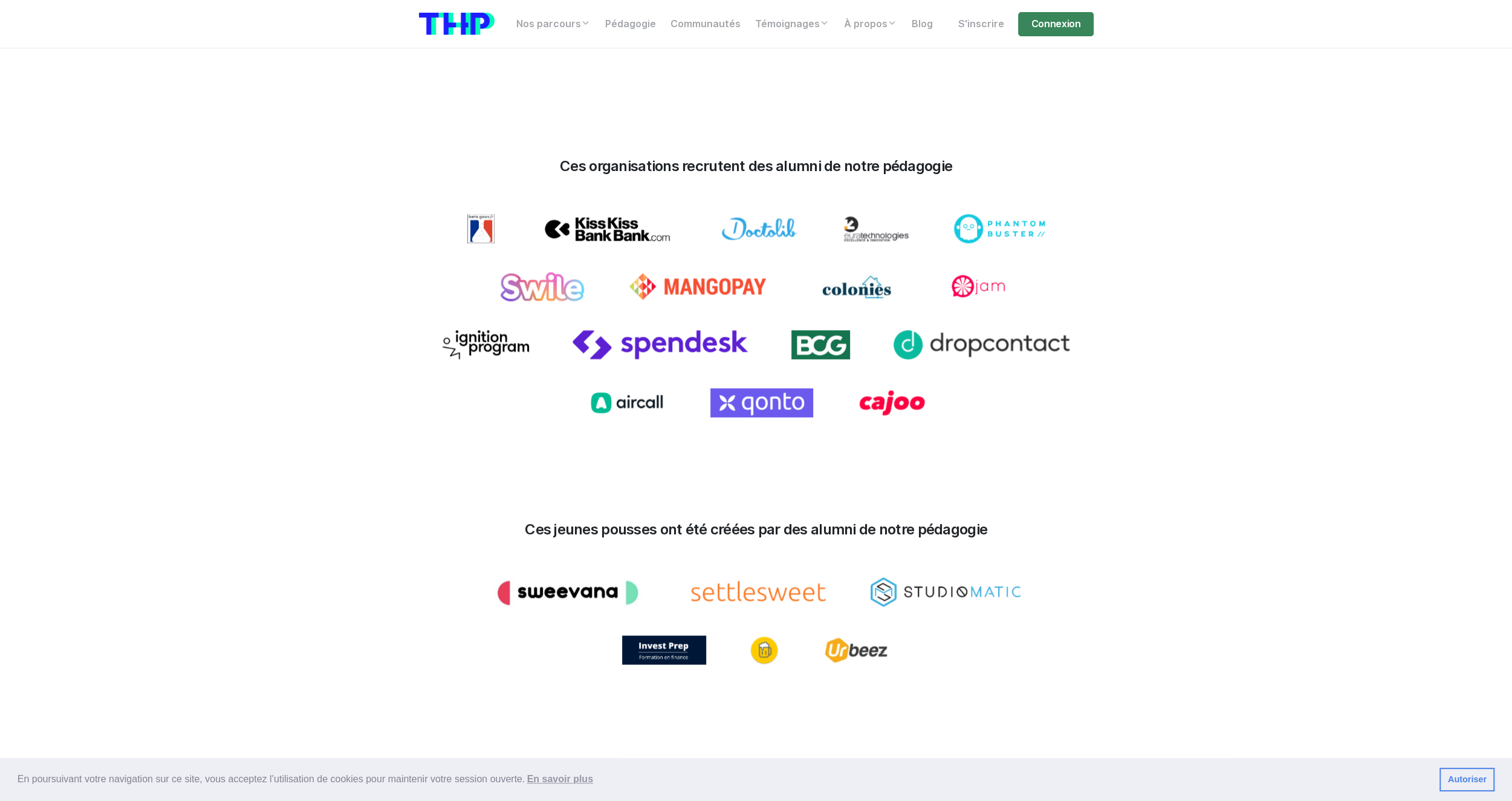
scroll to position [10700, 0]
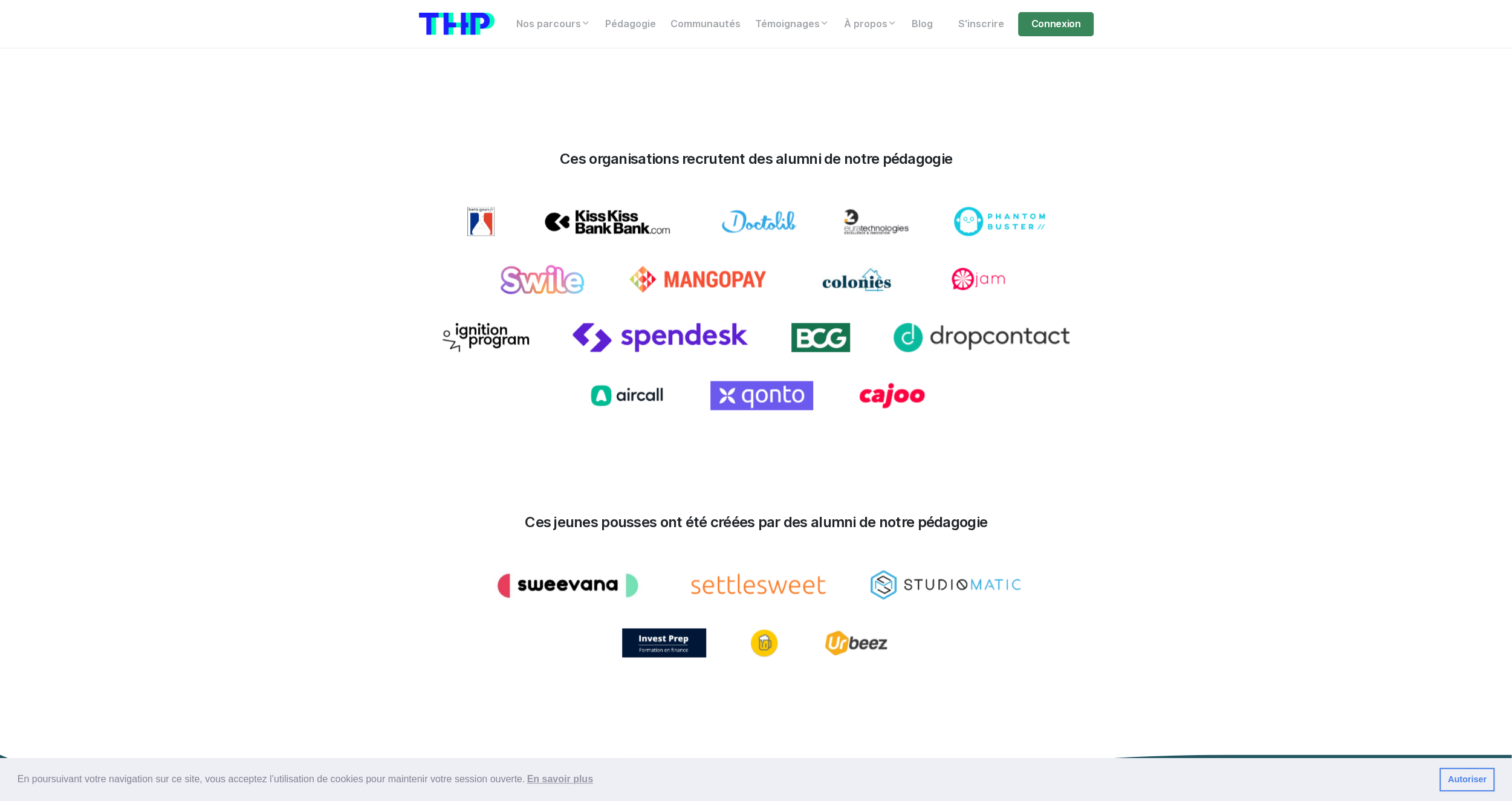
click at [432, 33] on img at bounding box center [457, 24] width 75 height 22
